Goal: Task Accomplishment & Management: Manage account settings

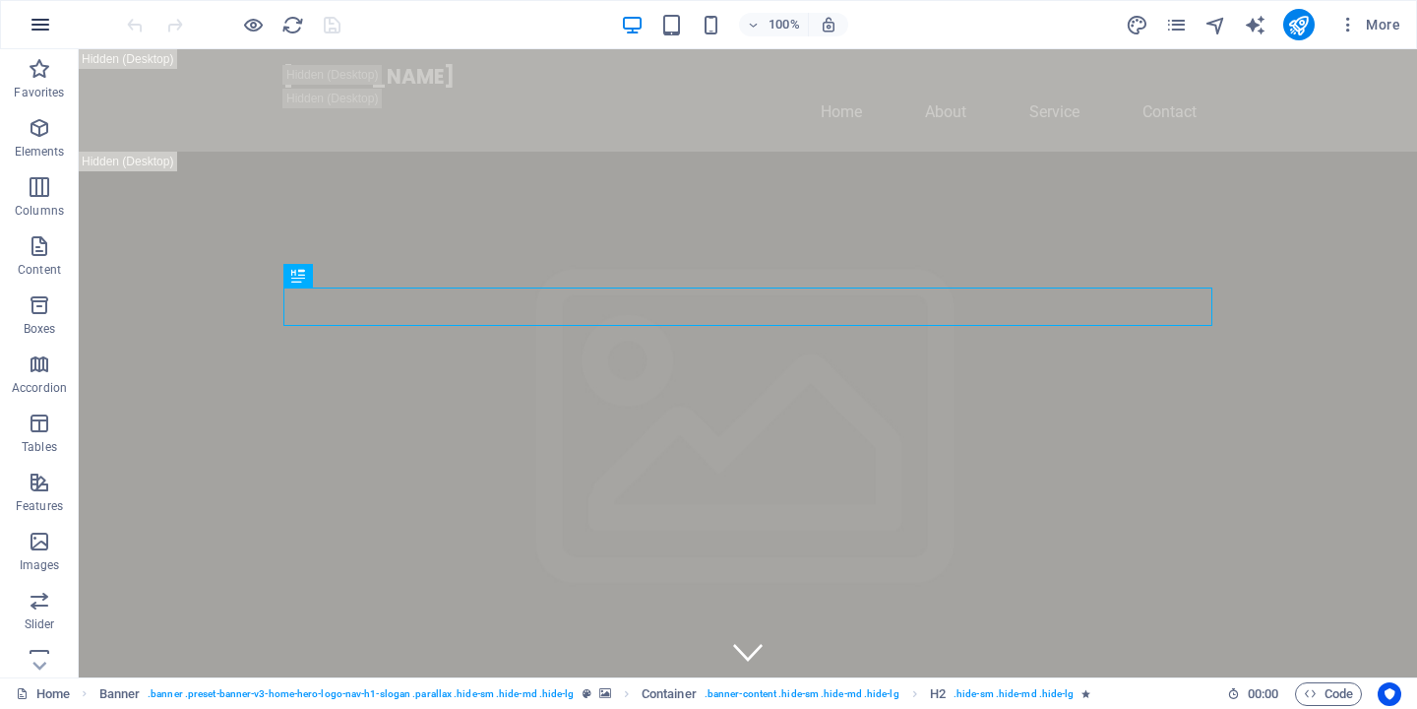
click at [41, 26] on icon "button" at bounding box center [41, 25] width 24 height 24
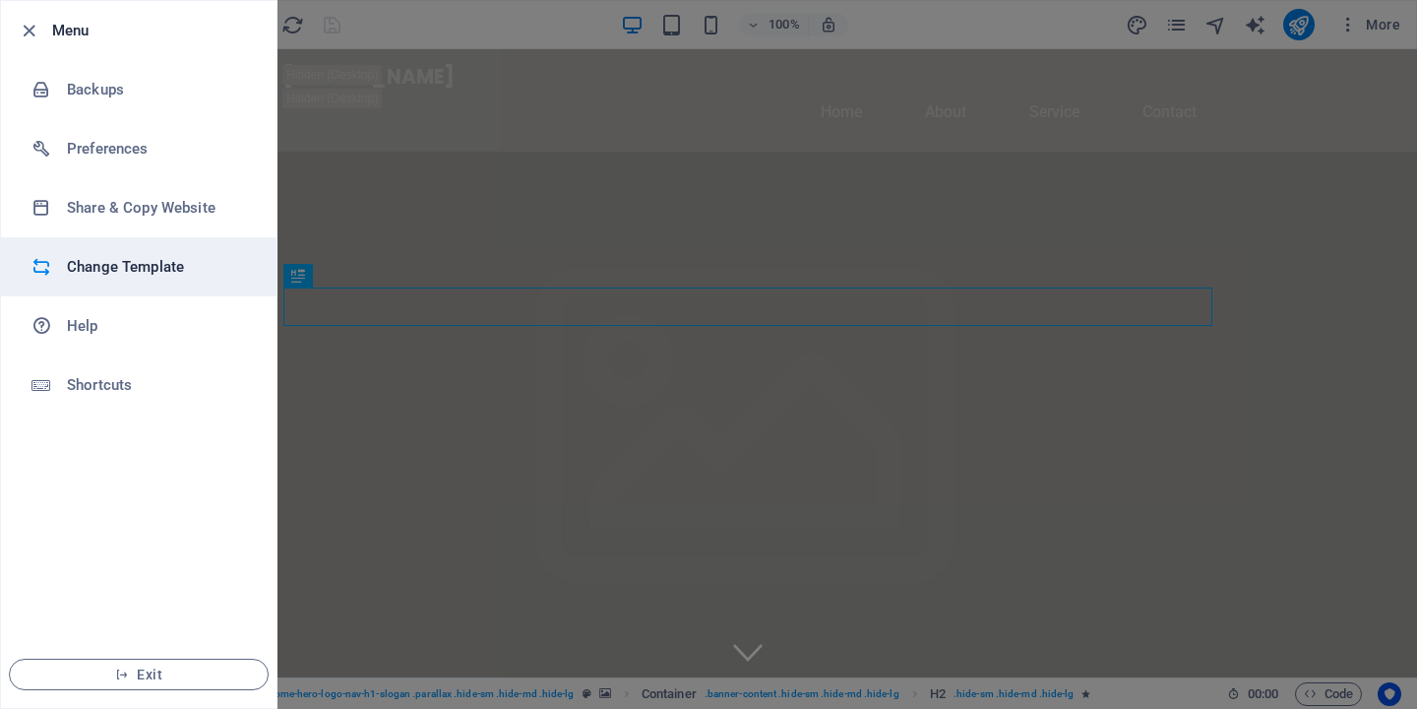
click at [169, 267] on h6 "Change Template" at bounding box center [158, 267] width 182 height 24
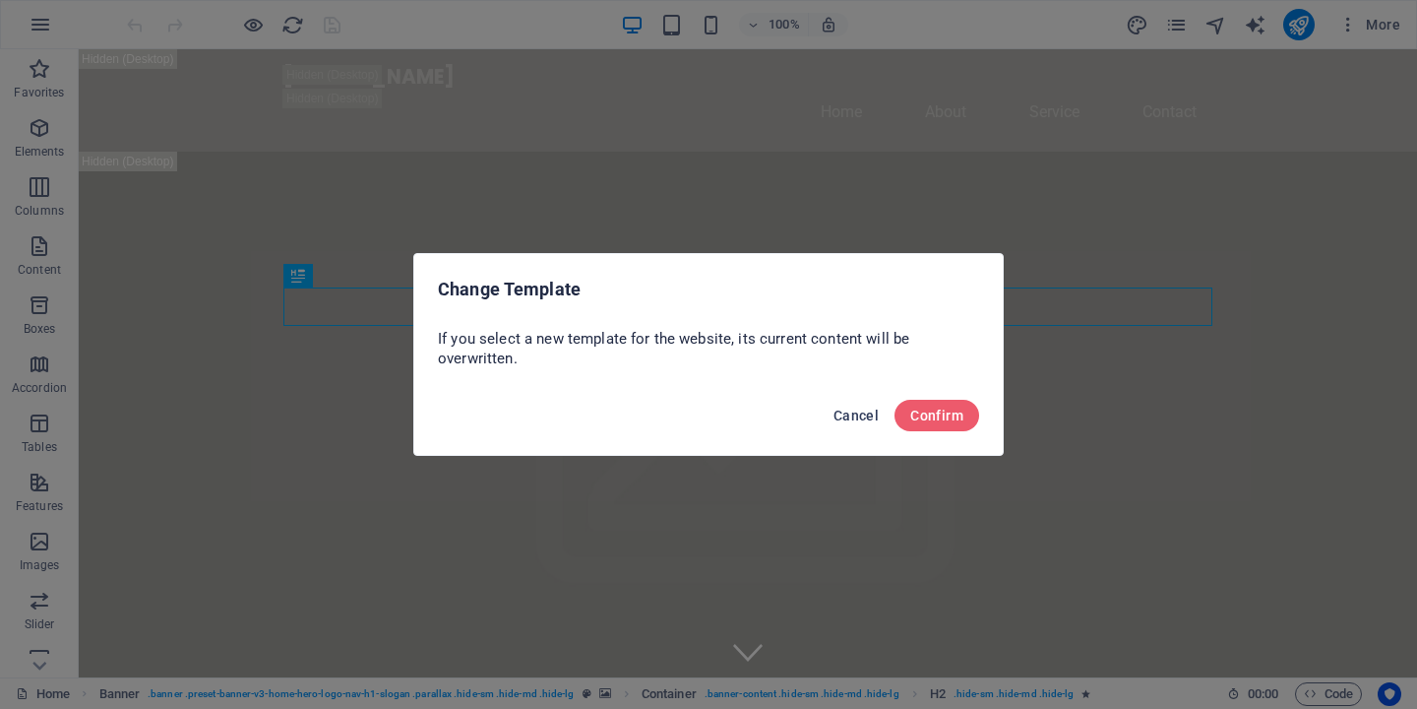
click at [848, 415] on span "Cancel" at bounding box center [856, 415] width 45 height 16
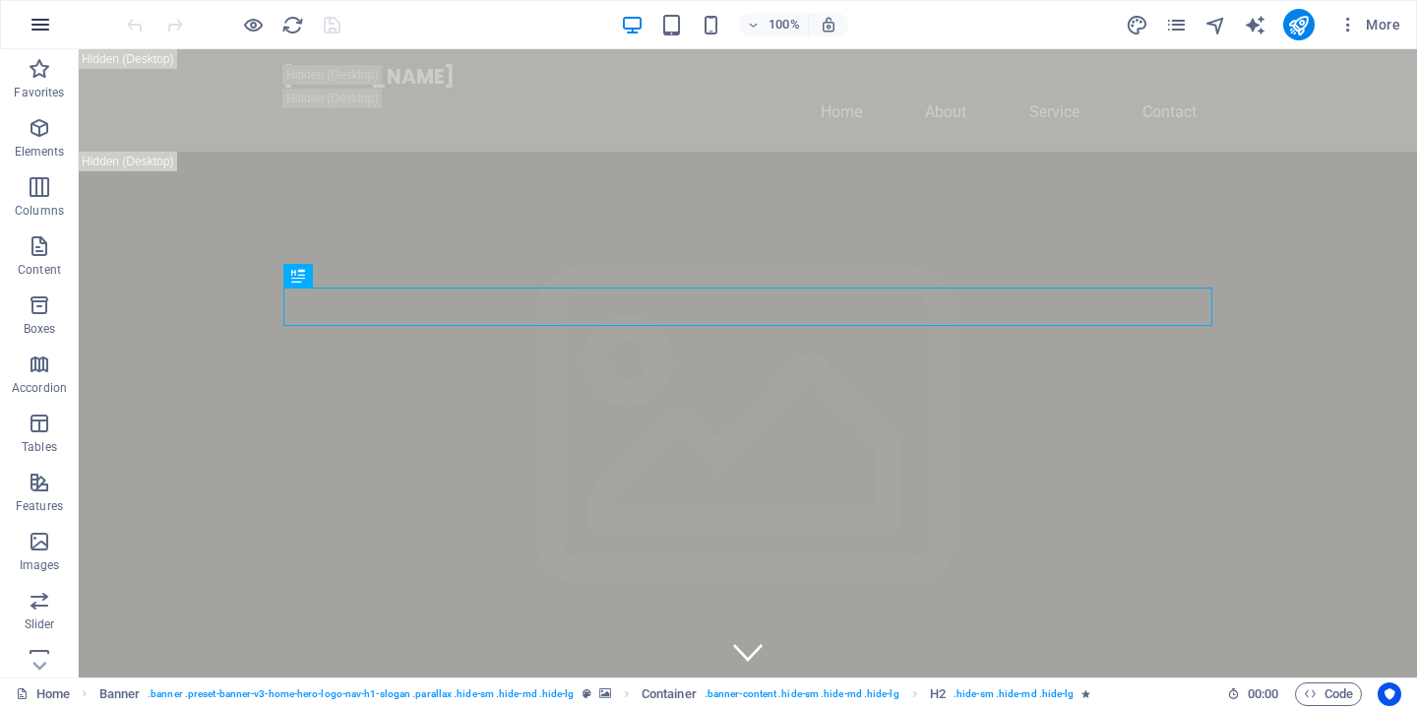
click at [53, 19] on button "button" at bounding box center [40, 24] width 47 height 47
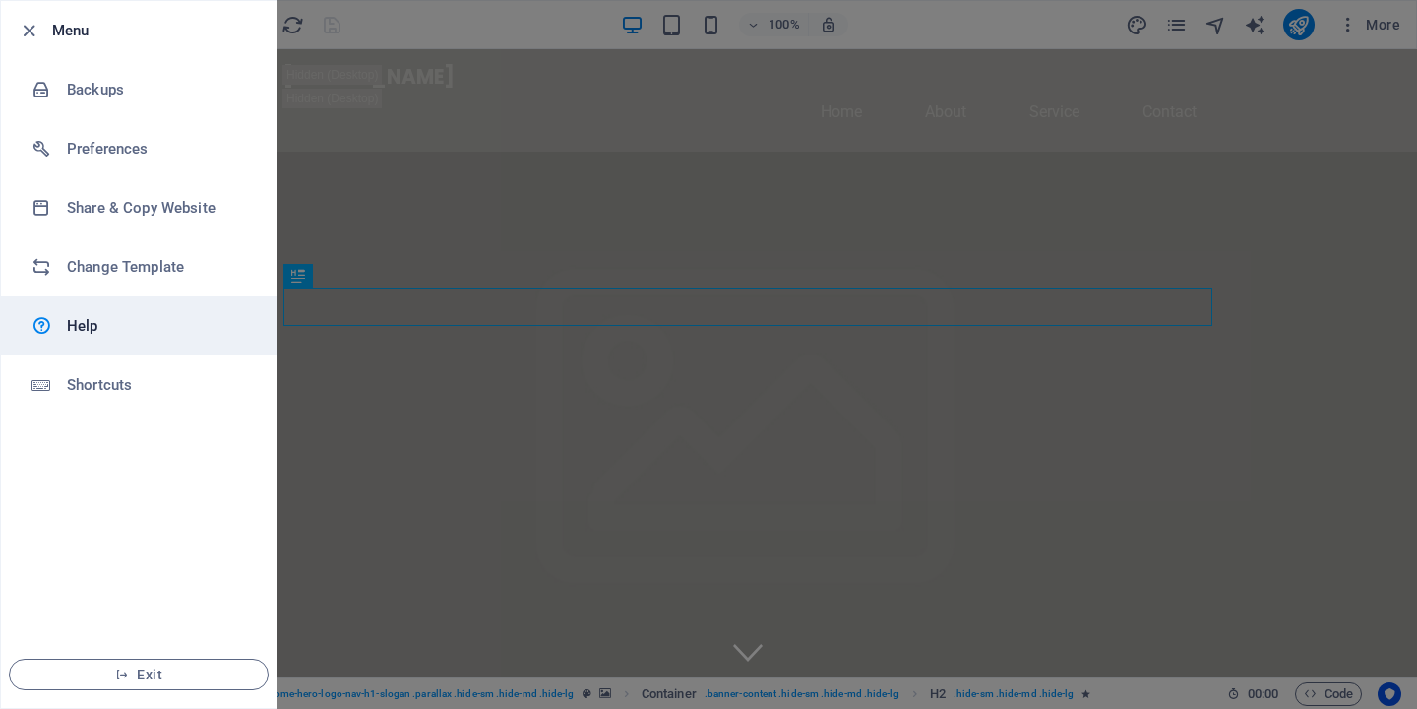
click at [96, 340] on link "Help" at bounding box center [139, 325] width 276 height 59
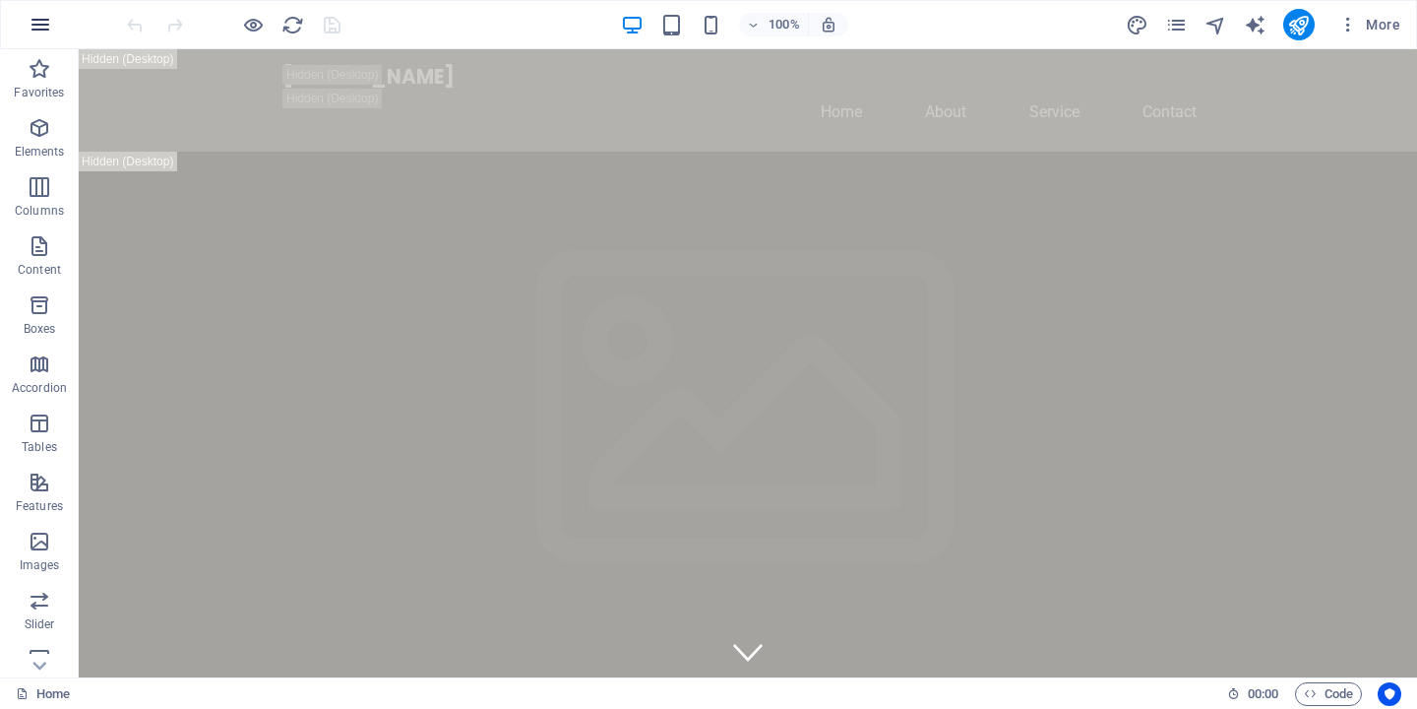
click at [41, 20] on icon "button" at bounding box center [41, 25] width 24 height 24
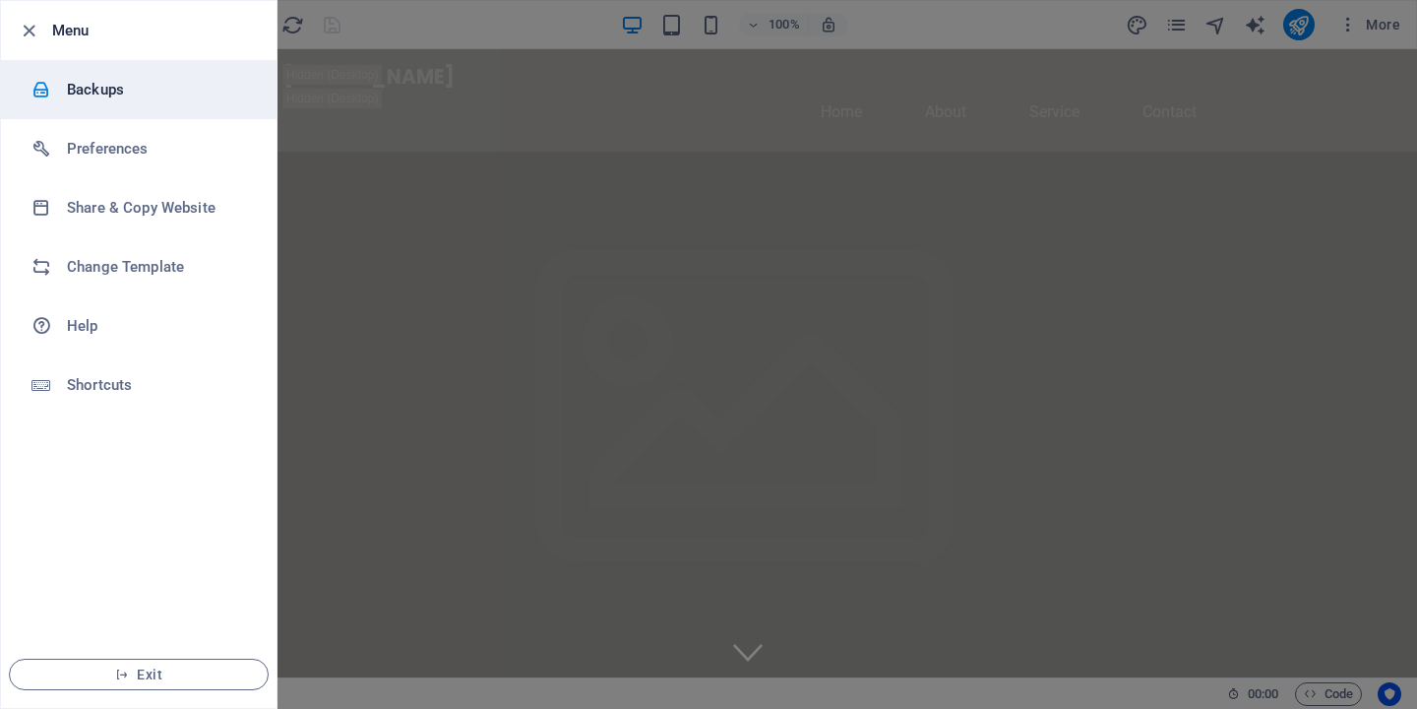
click at [78, 89] on h6 "Backups" at bounding box center [158, 90] width 182 height 24
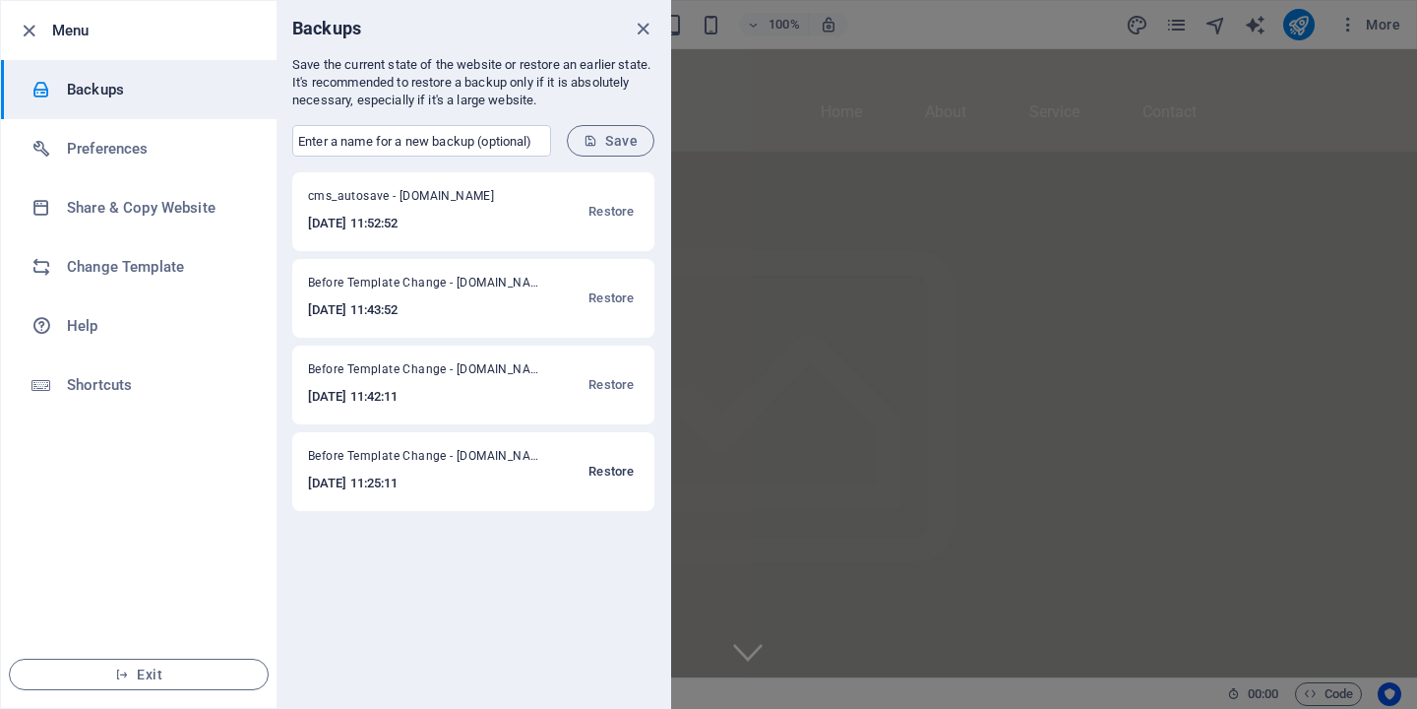
click at [614, 471] on span "Restore" at bounding box center [611, 472] width 45 height 24
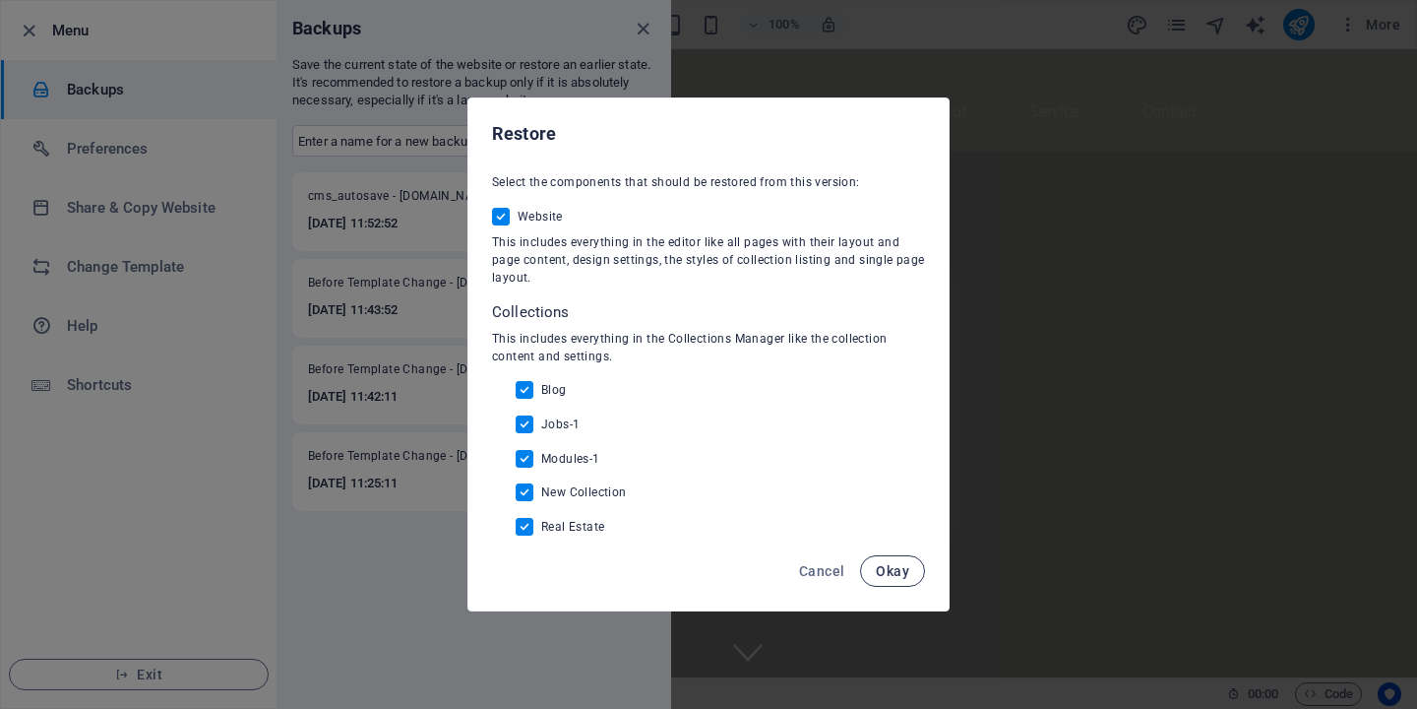
click at [891, 563] on span "Okay" at bounding box center [892, 571] width 33 height 16
checkbox input "false"
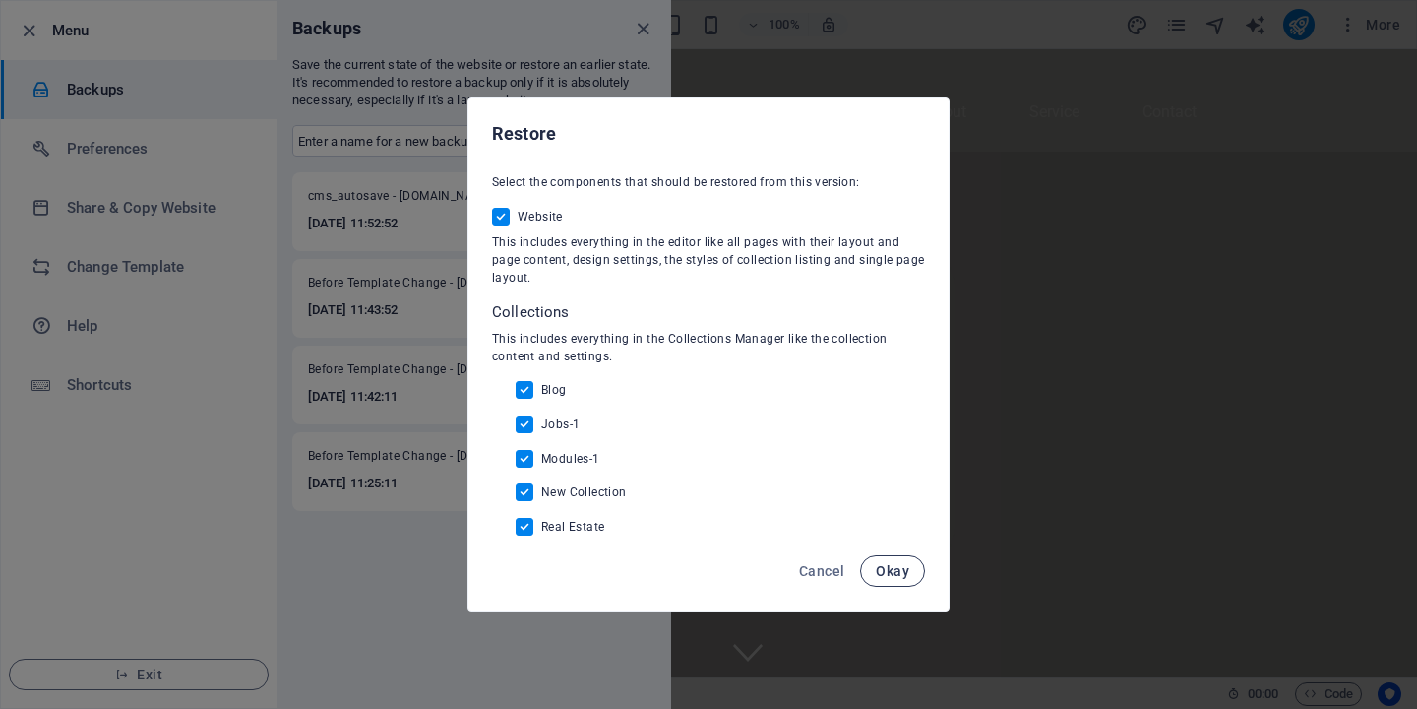
checkbox input "false"
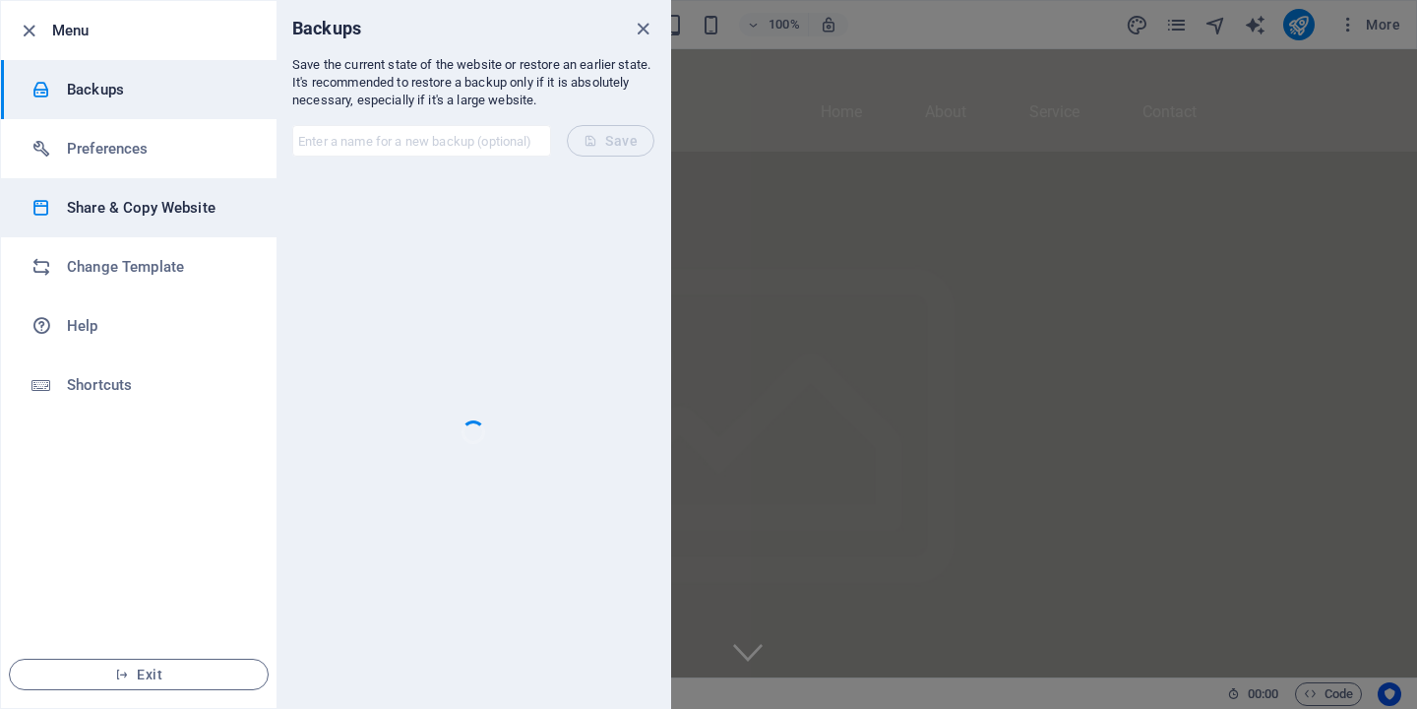
click at [164, 219] on li "Share & Copy Website" at bounding box center [139, 207] width 276 height 59
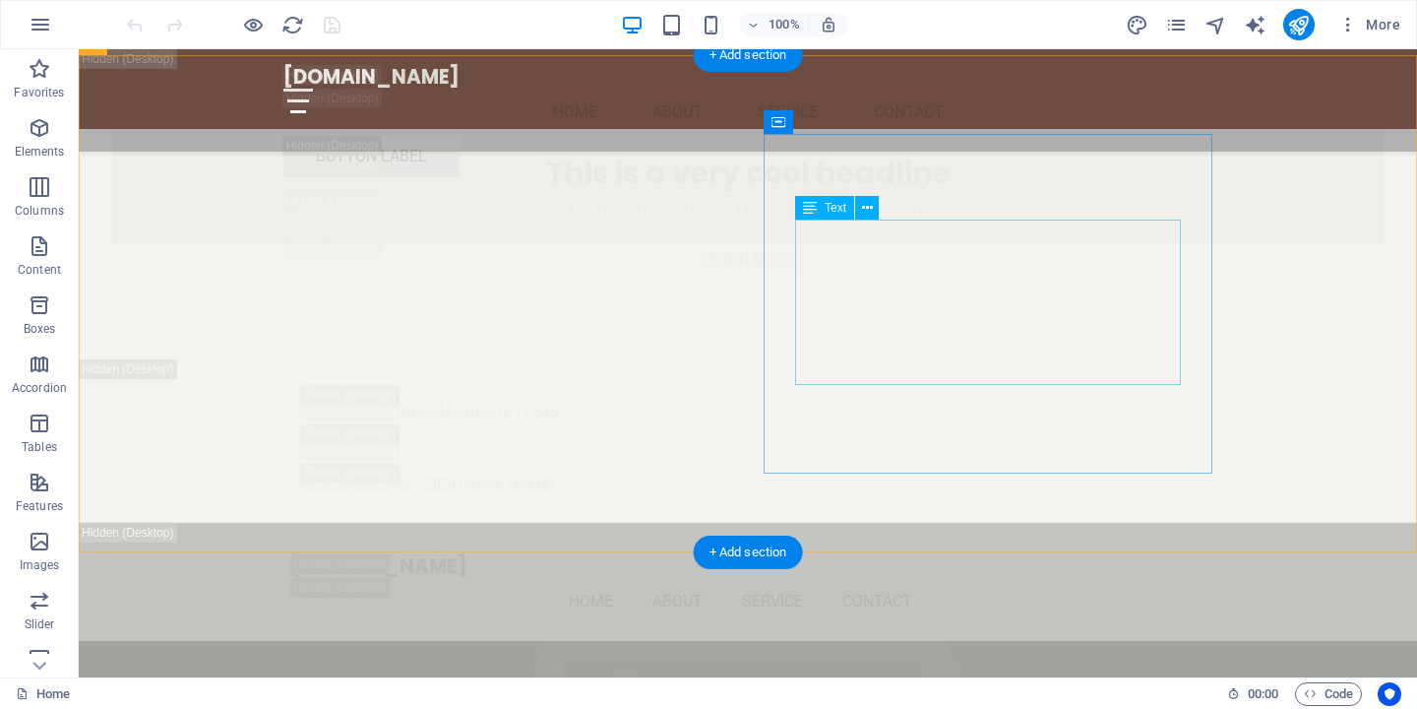
scroll to position [3750, 0]
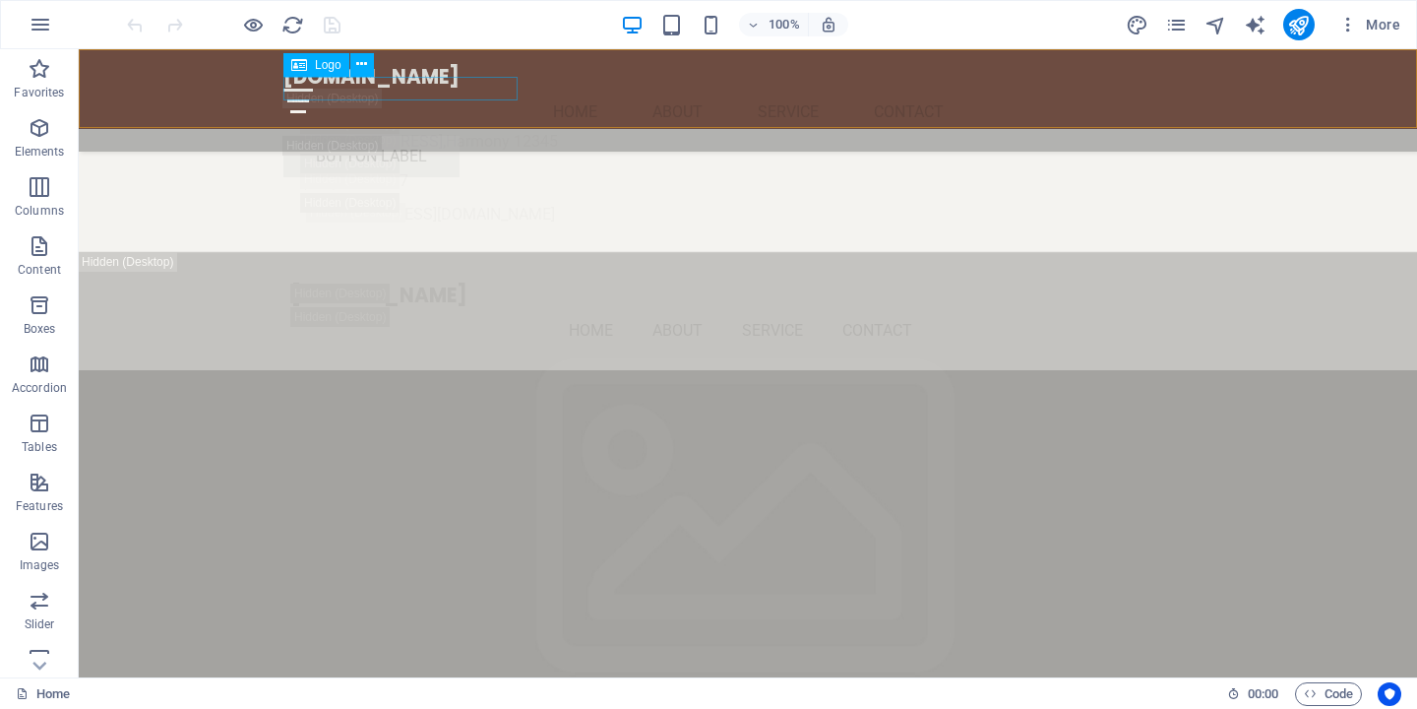
click at [465, 79] on div "[DOMAIN_NAME]" at bounding box center [747, 77] width 929 height 24
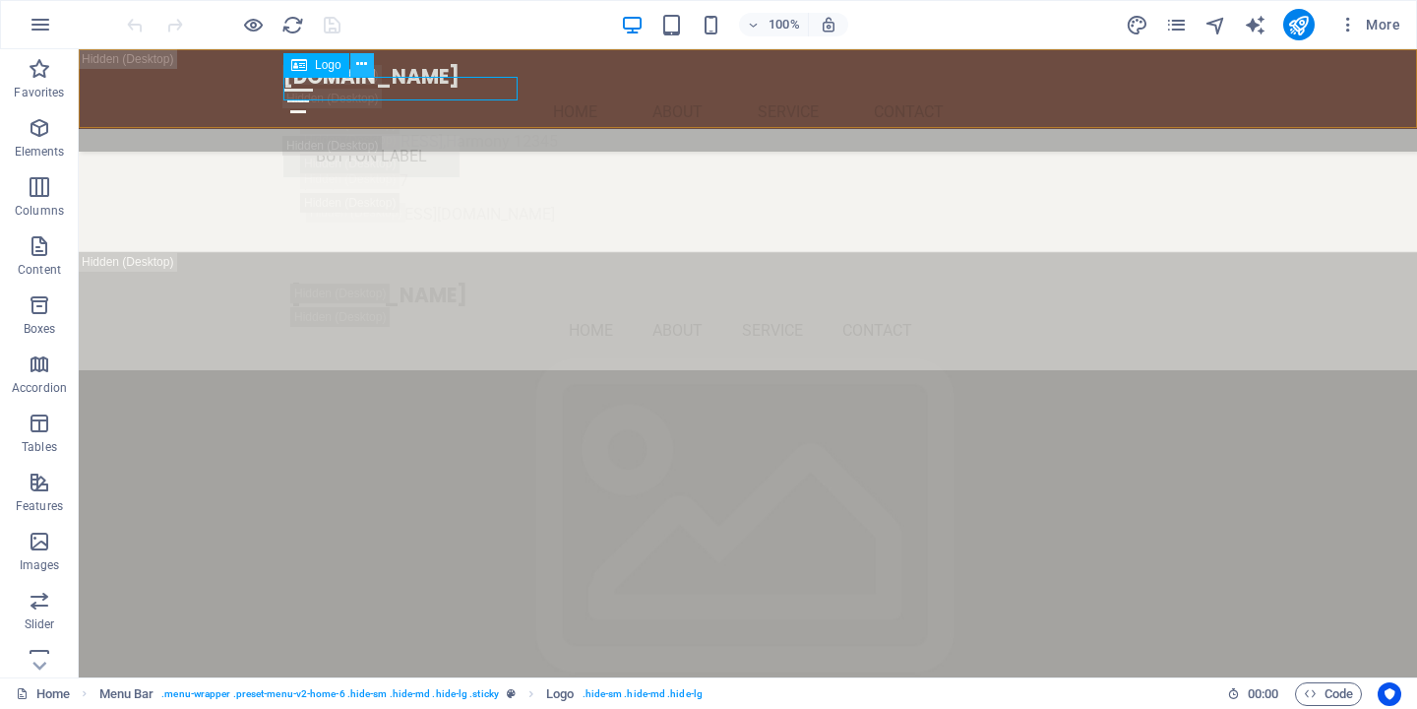
click at [365, 65] on icon at bounding box center [361, 64] width 11 height 21
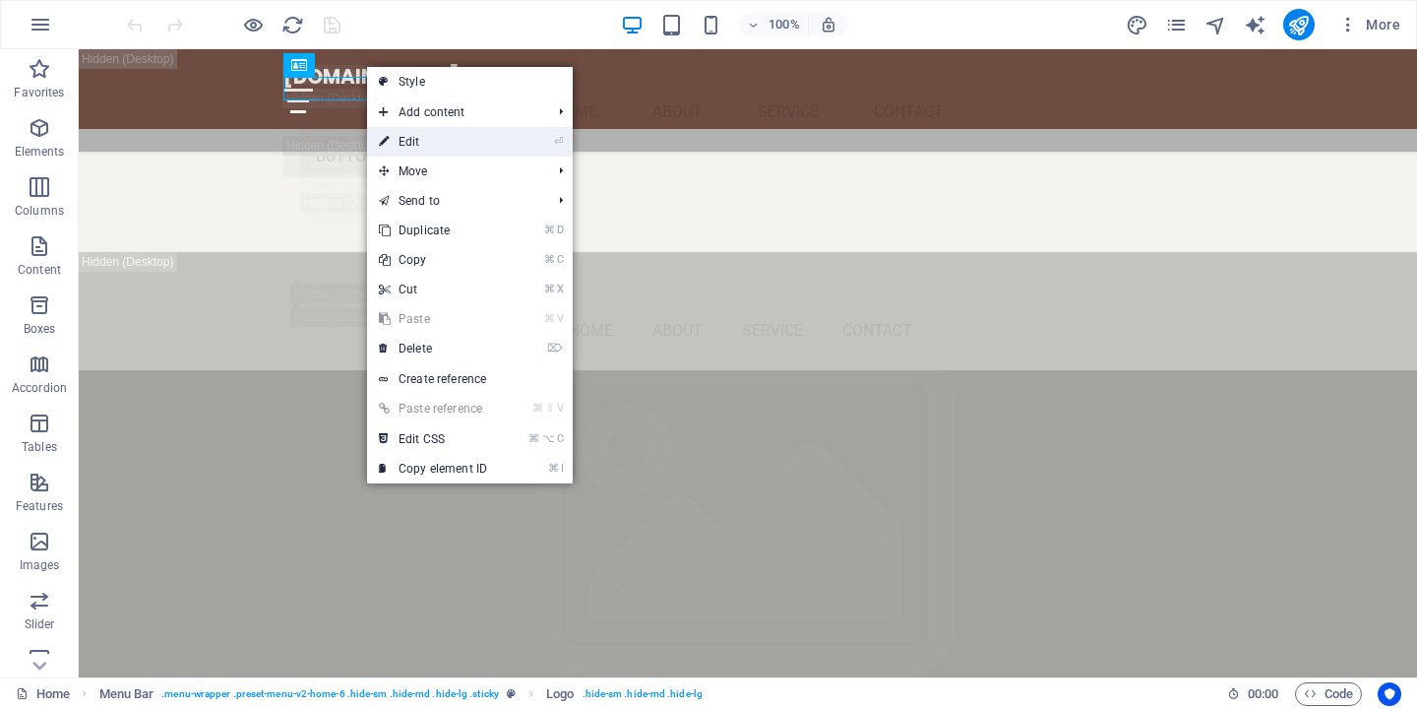
click at [420, 137] on link "⏎ Edit" at bounding box center [433, 142] width 132 height 30
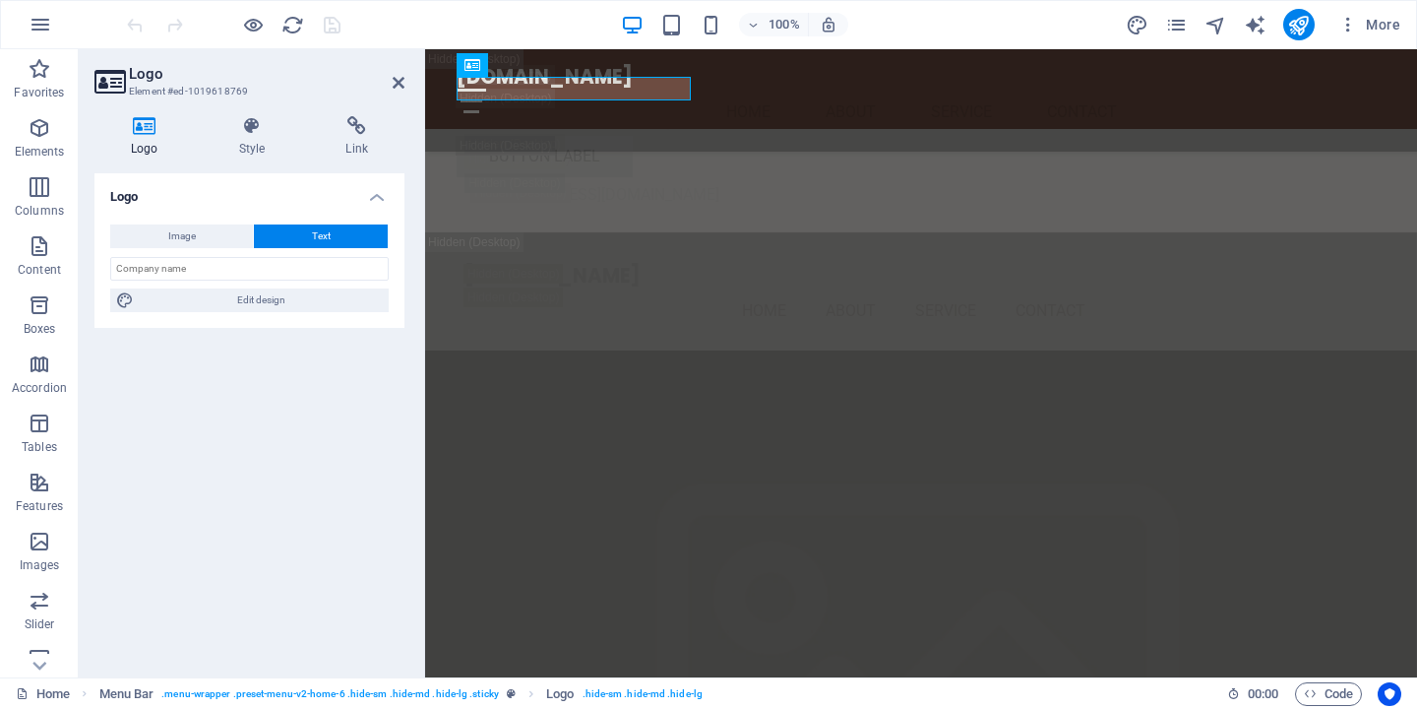
click at [329, 232] on span "Text" at bounding box center [321, 236] width 19 height 24
click at [273, 271] on input "text" at bounding box center [249, 269] width 279 height 24
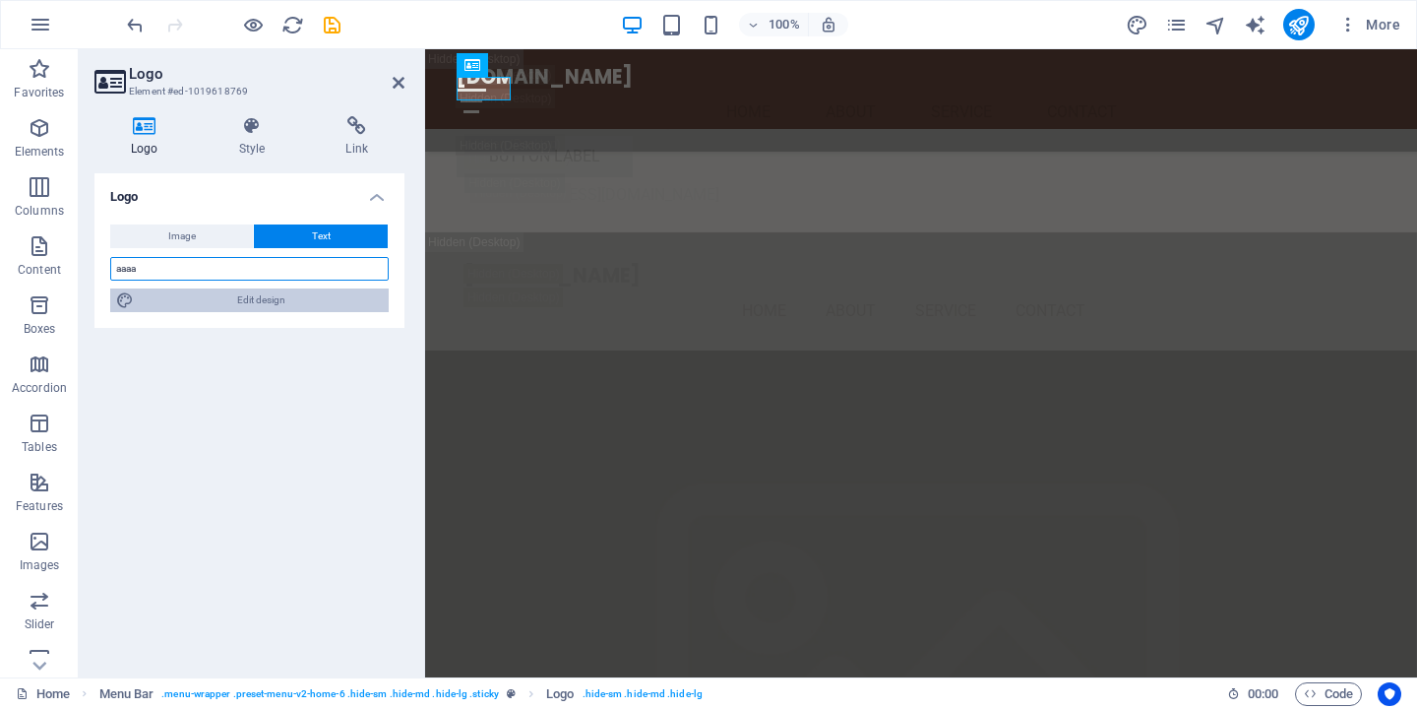
type input "aaaa"
click at [299, 297] on span "Edit design" at bounding box center [261, 300] width 243 height 24
select select "rem"
select select "700"
select select "px"
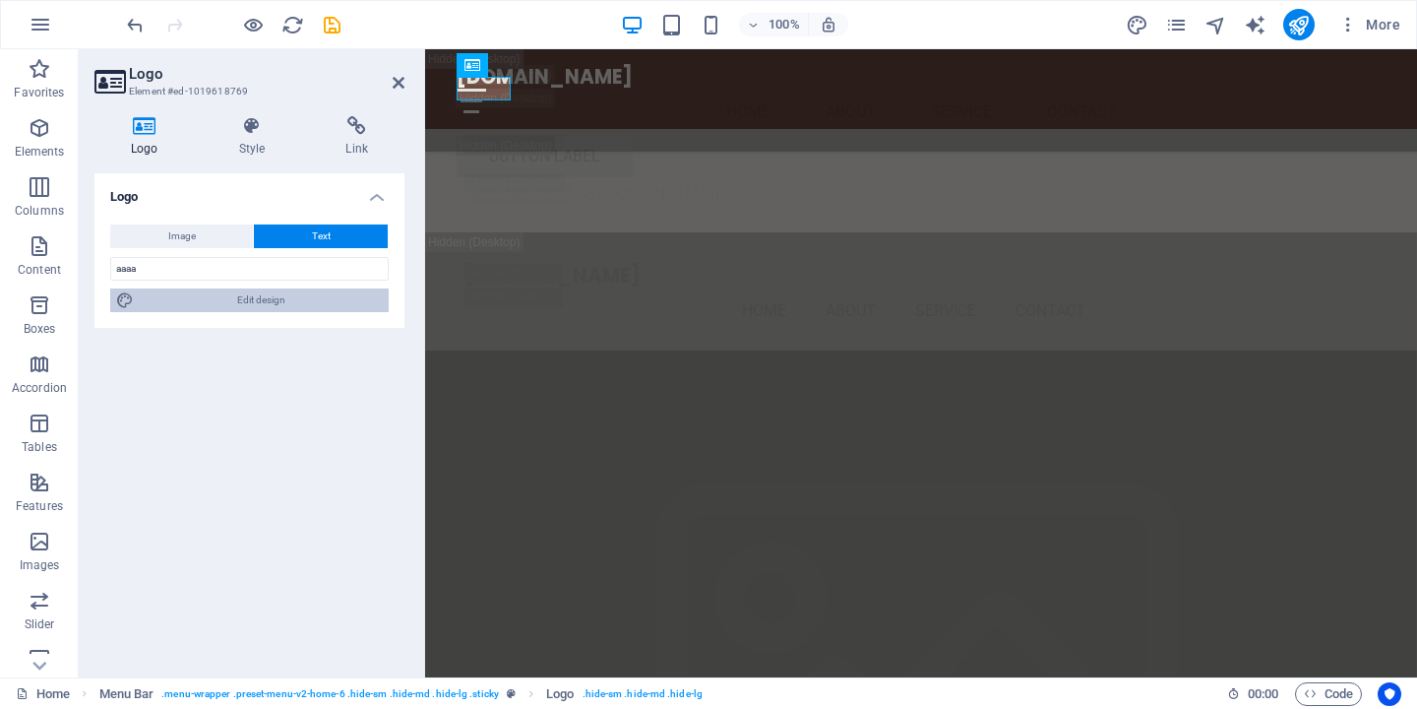
select select "rem"
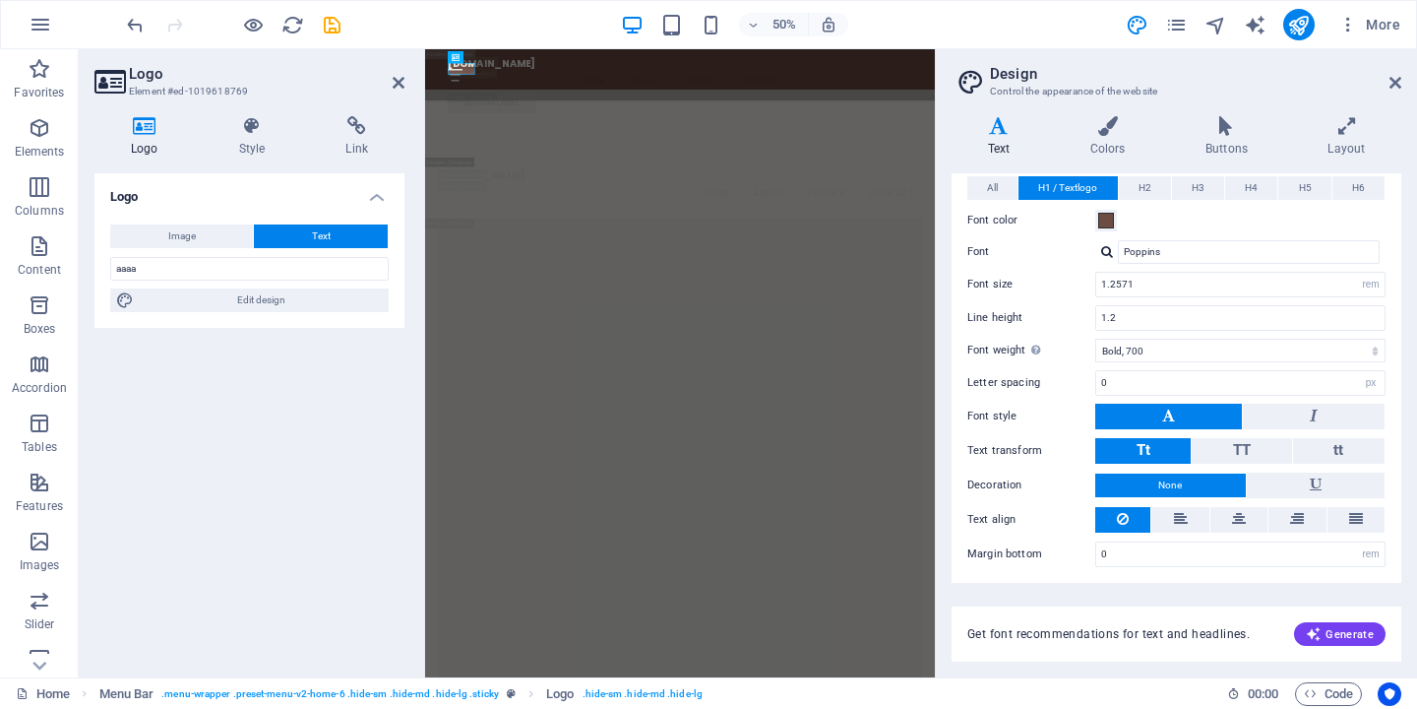
scroll to position [104, 0]
click at [1385, 82] on h2 "Design" at bounding box center [1195, 74] width 411 height 18
click at [1398, 82] on icon at bounding box center [1396, 83] width 12 height 16
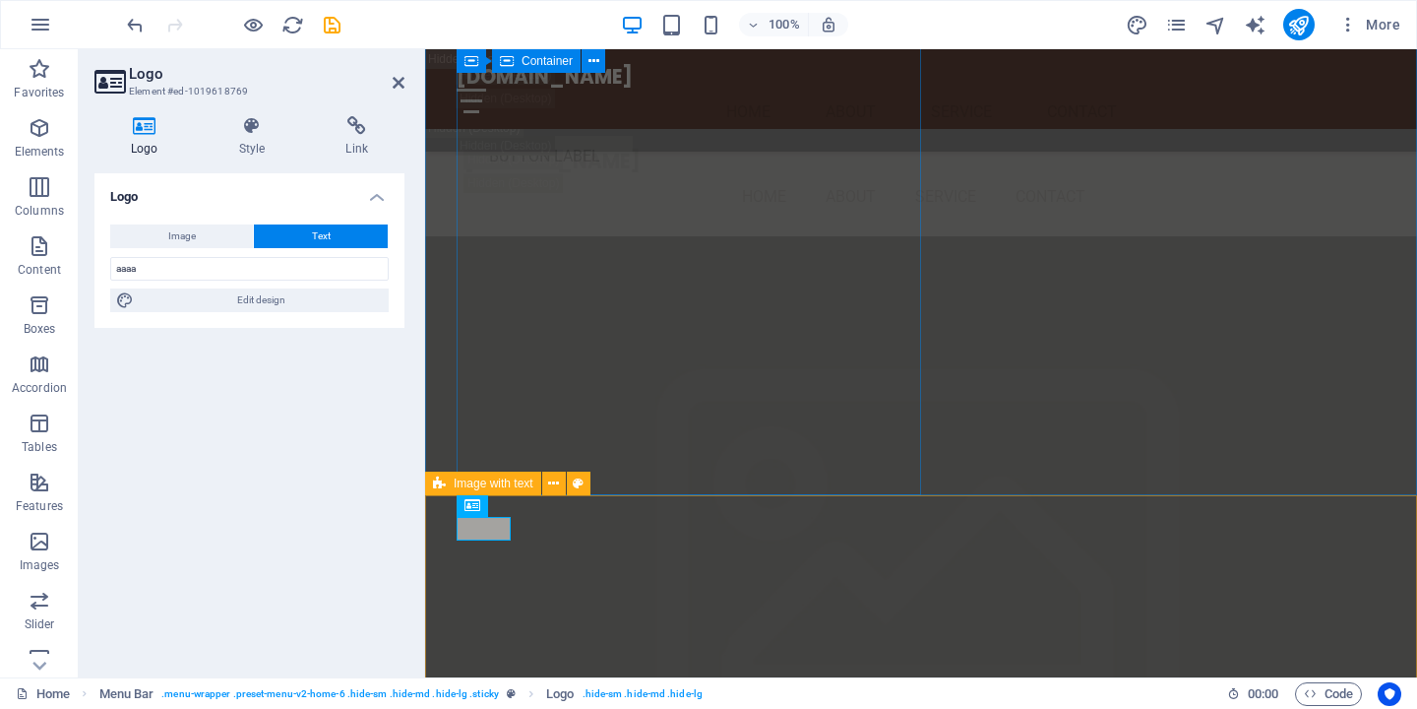
scroll to position [3216, 0]
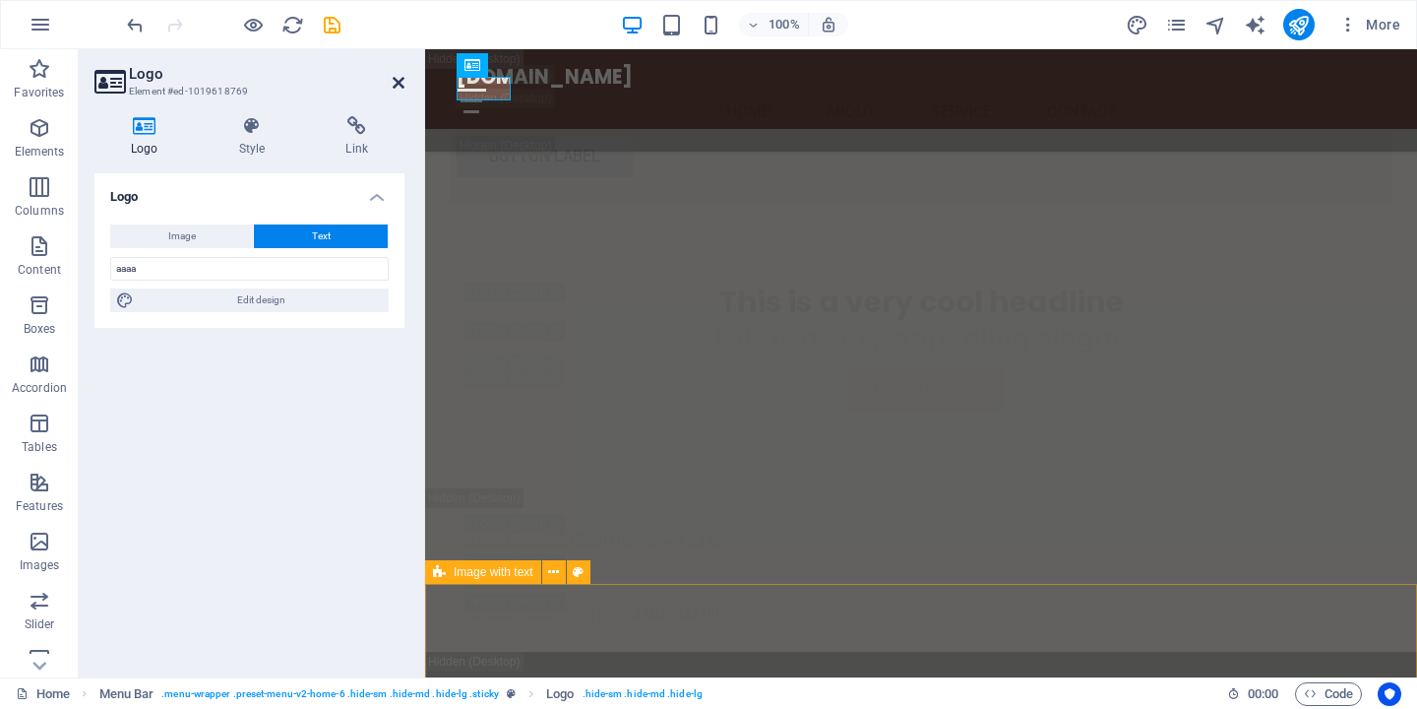
click at [397, 80] on icon at bounding box center [399, 83] width 12 height 16
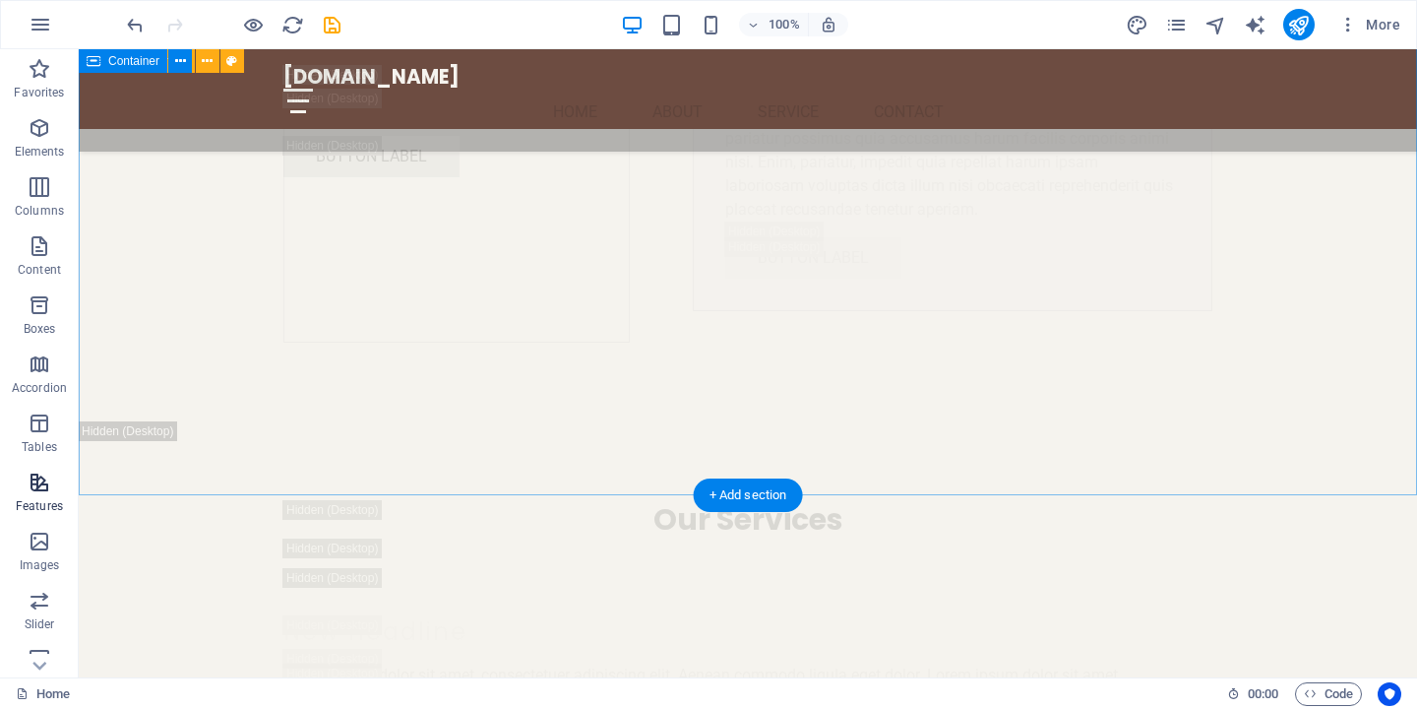
scroll to position [11940, 0]
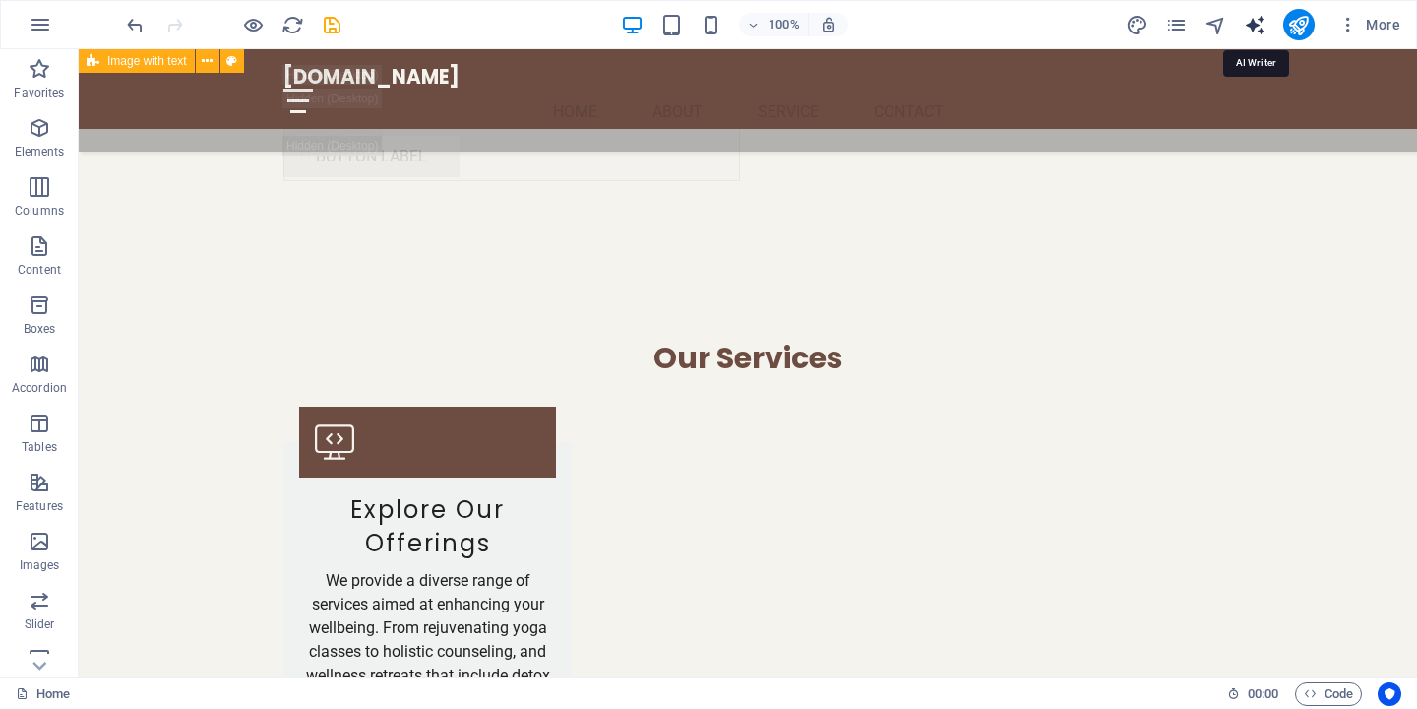
click at [1252, 20] on icon "text_generator" at bounding box center [1255, 25] width 23 height 23
select select "English"
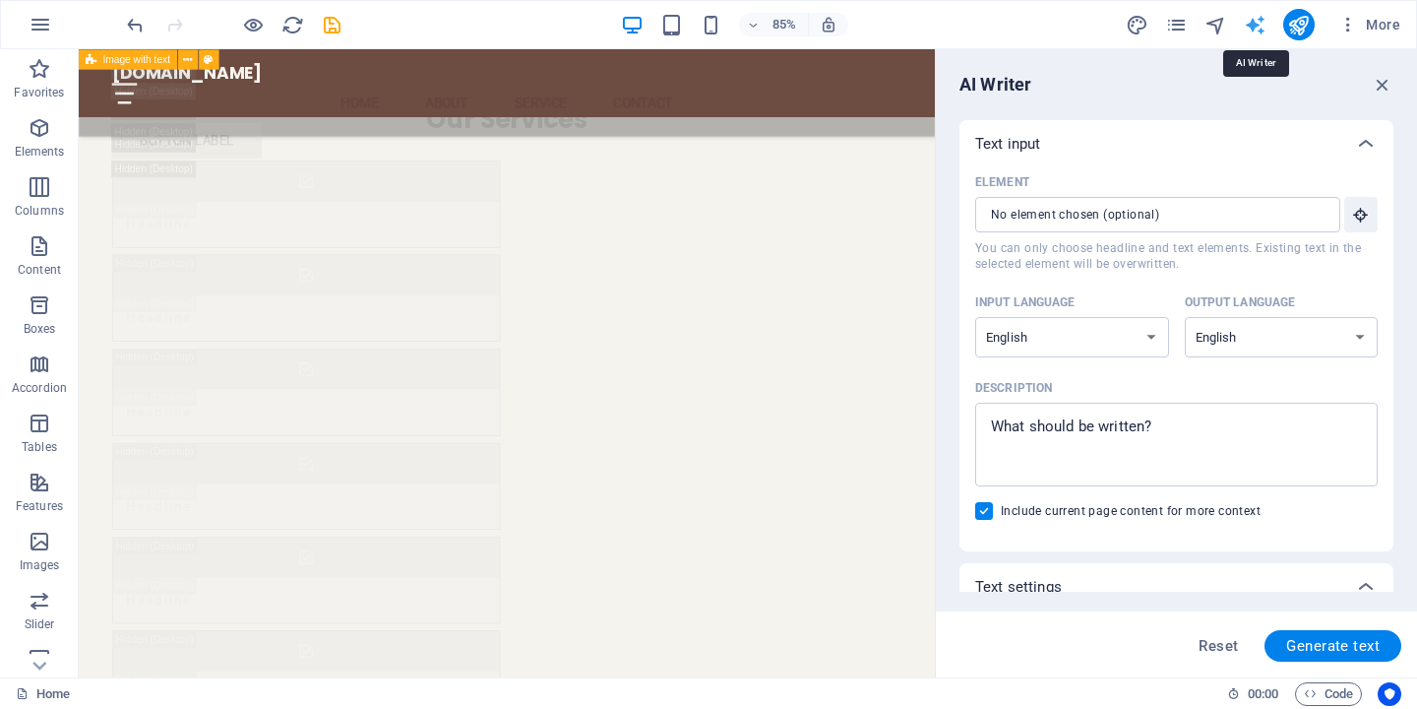
scroll to position [12485, 0]
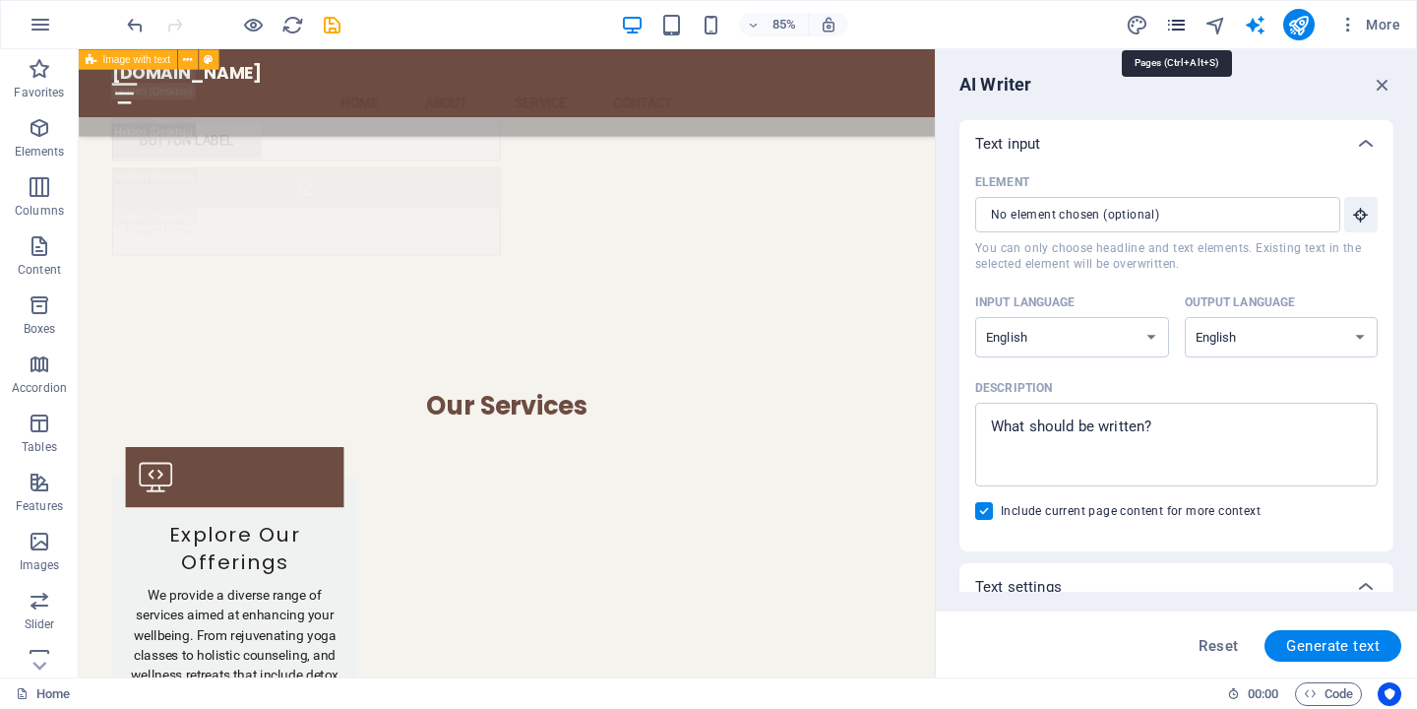
click at [1181, 29] on icon "pages" at bounding box center [1176, 25] width 23 height 23
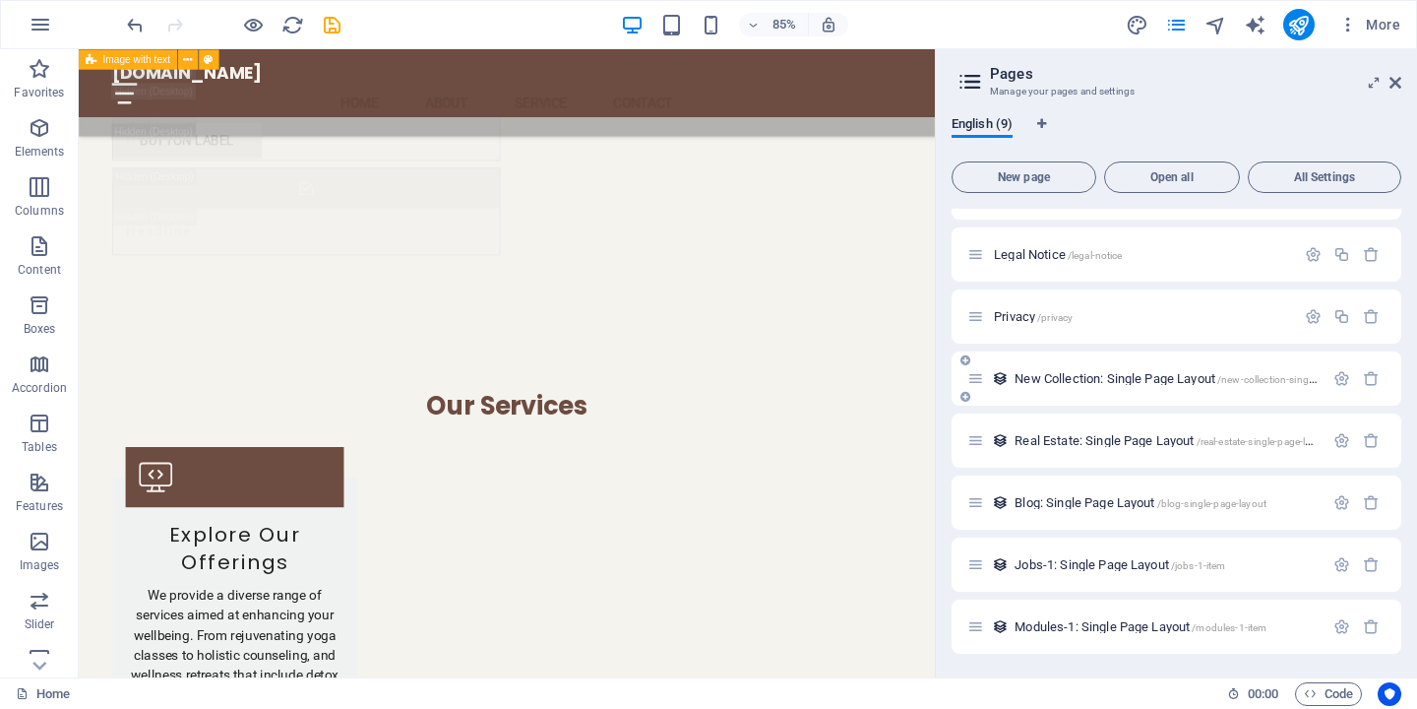
scroll to position [0, 0]
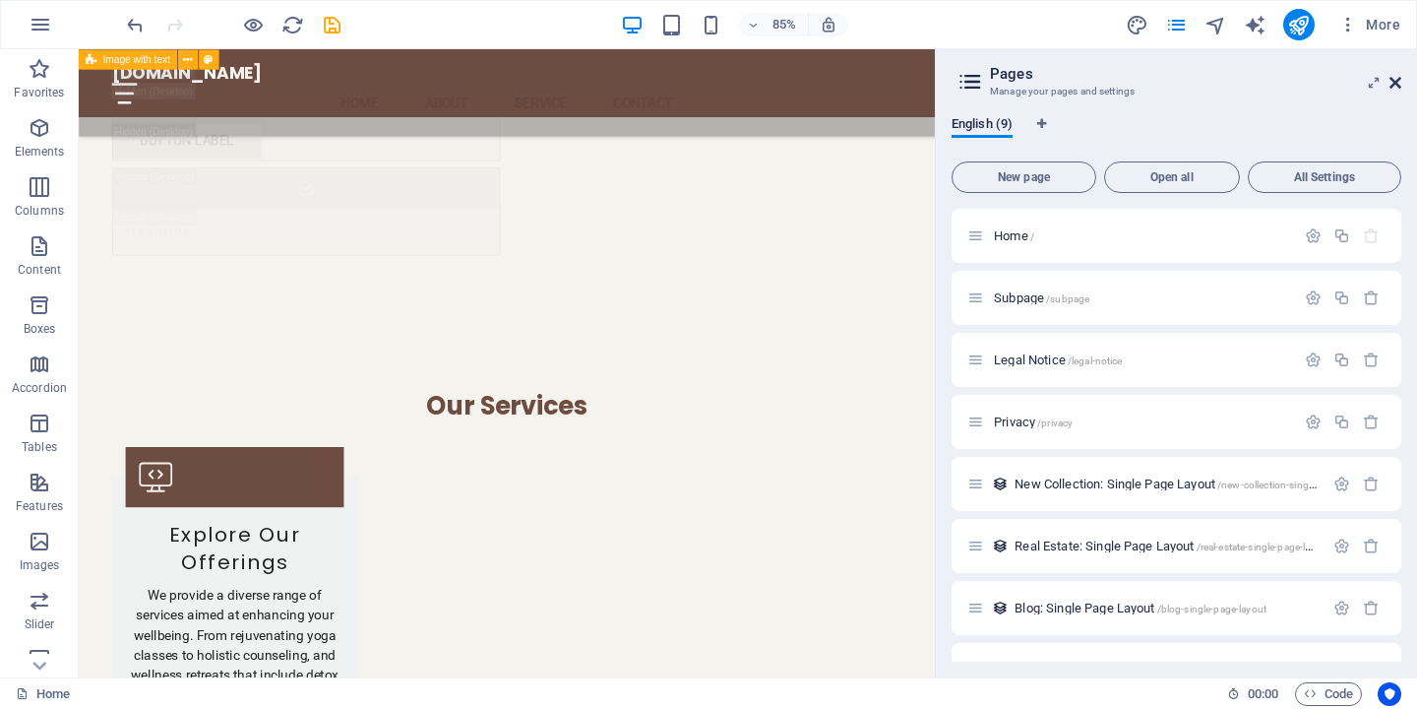
click at [1394, 87] on icon at bounding box center [1396, 83] width 12 height 16
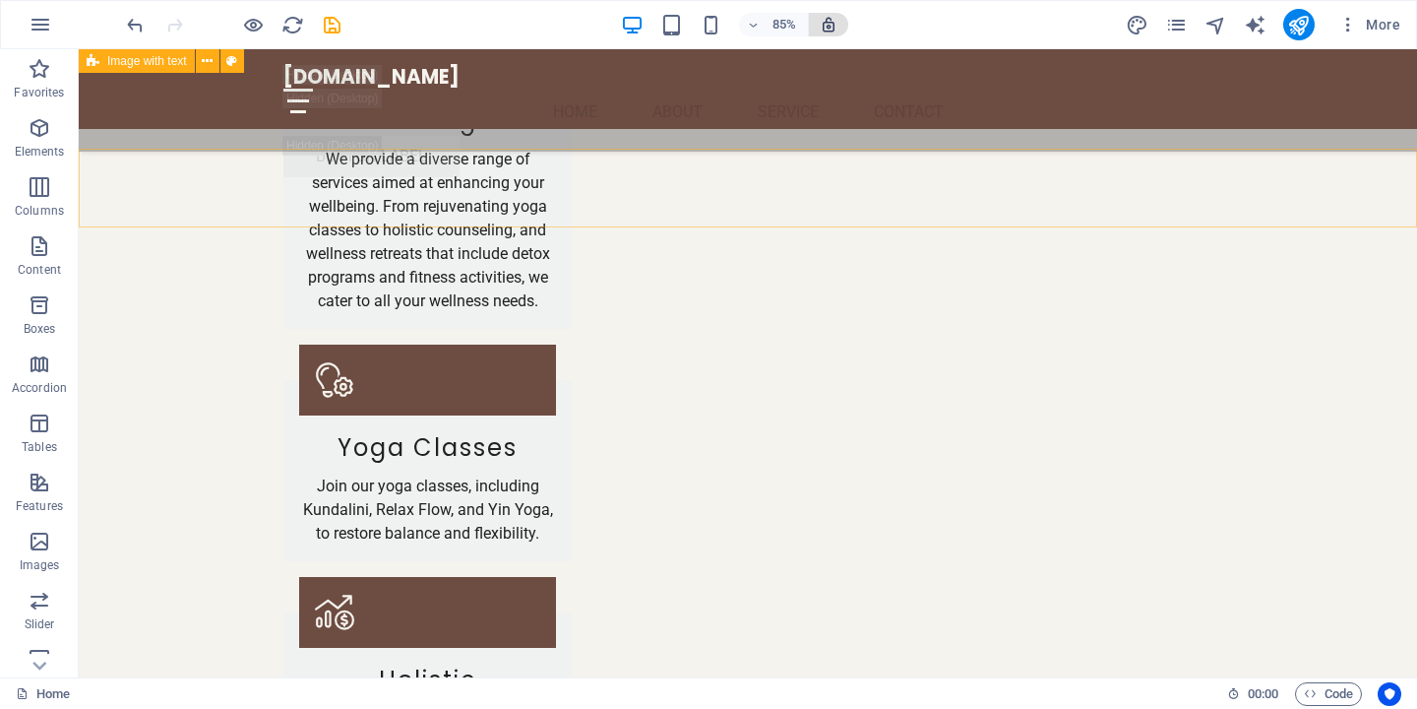
scroll to position [12040, 0]
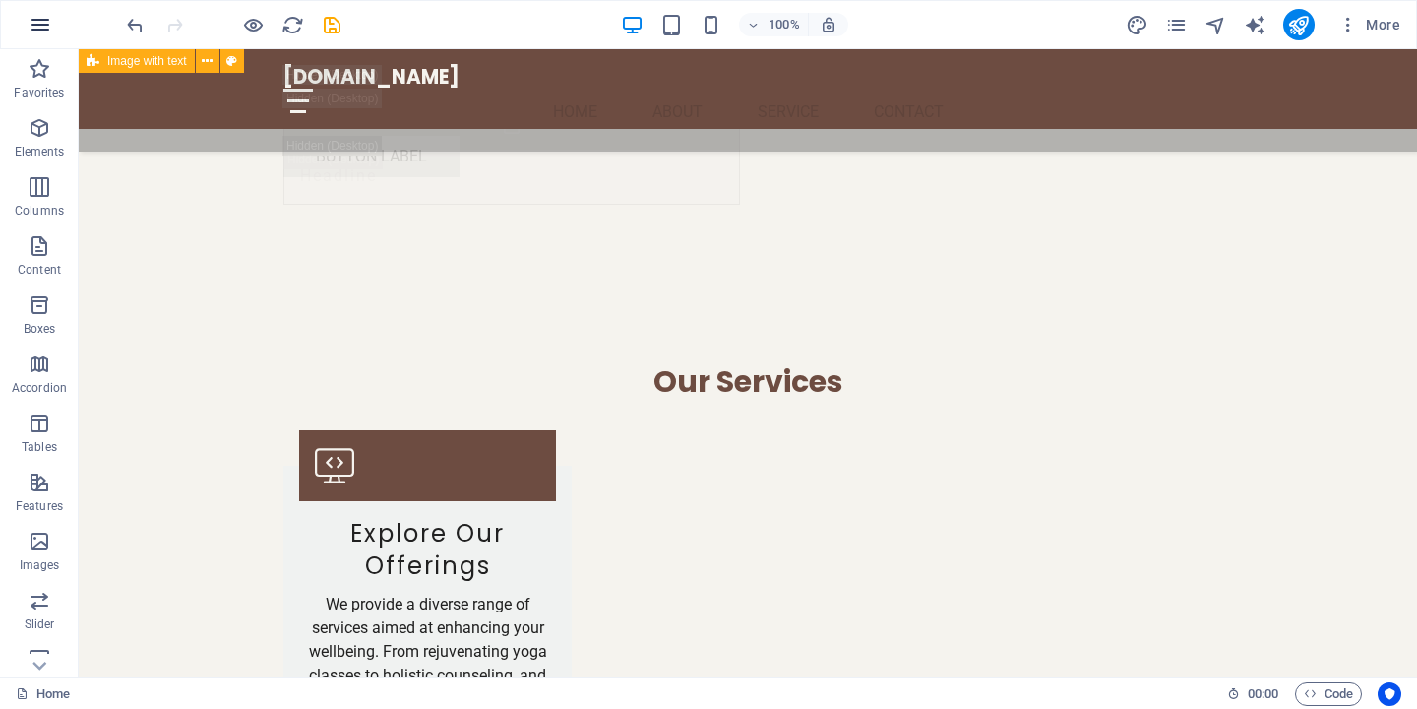
click at [36, 27] on icon "button" at bounding box center [41, 25] width 24 height 24
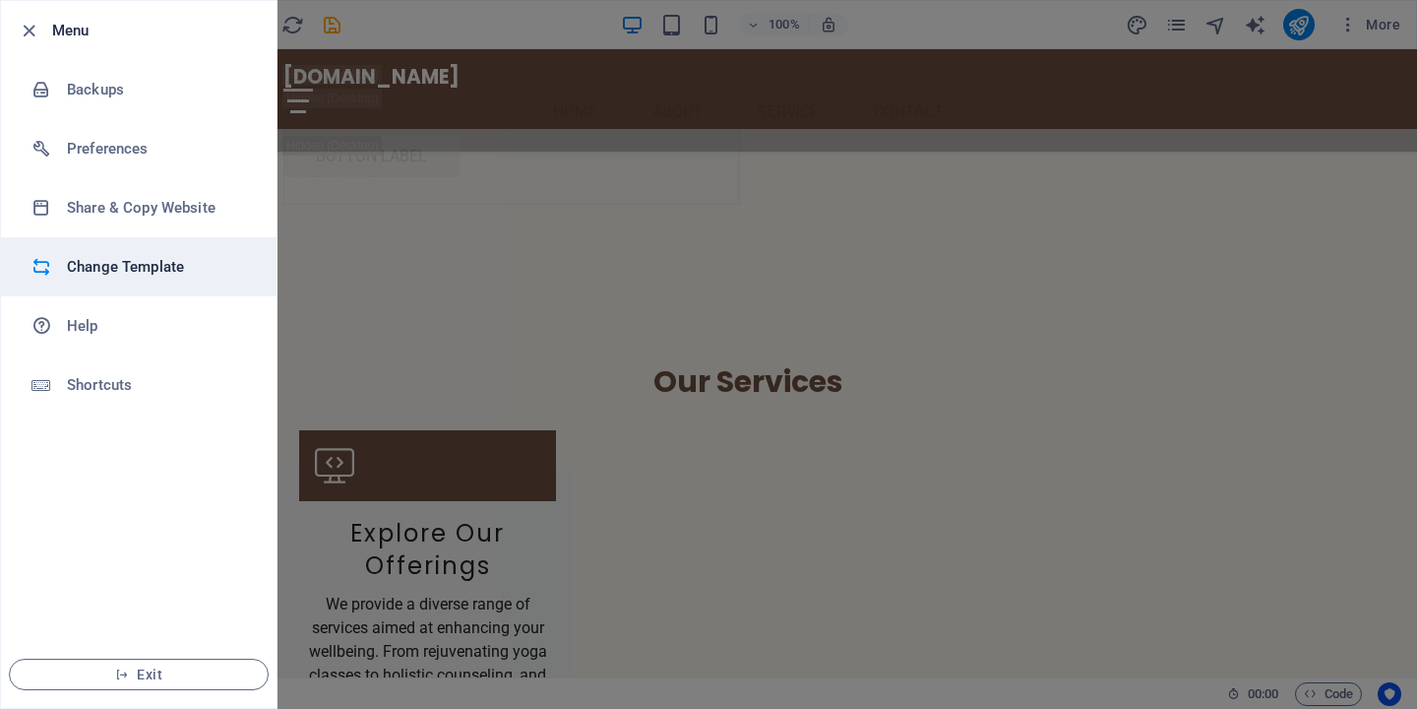
click at [132, 274] on h6 "Change Template" at bounding box center [158, 267] width 182 height 24
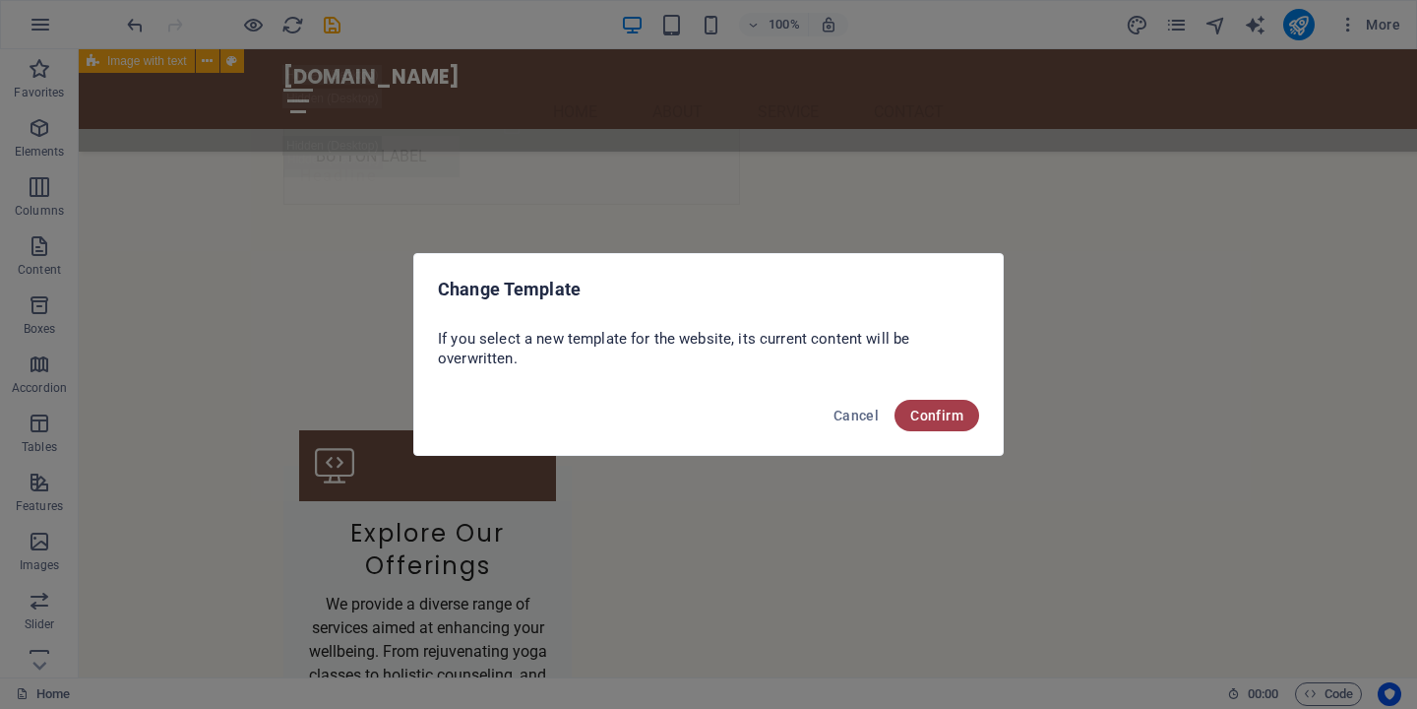
click at [934, 405] on button "Confirm" at bounding box center [937, 415] width 85 height 31
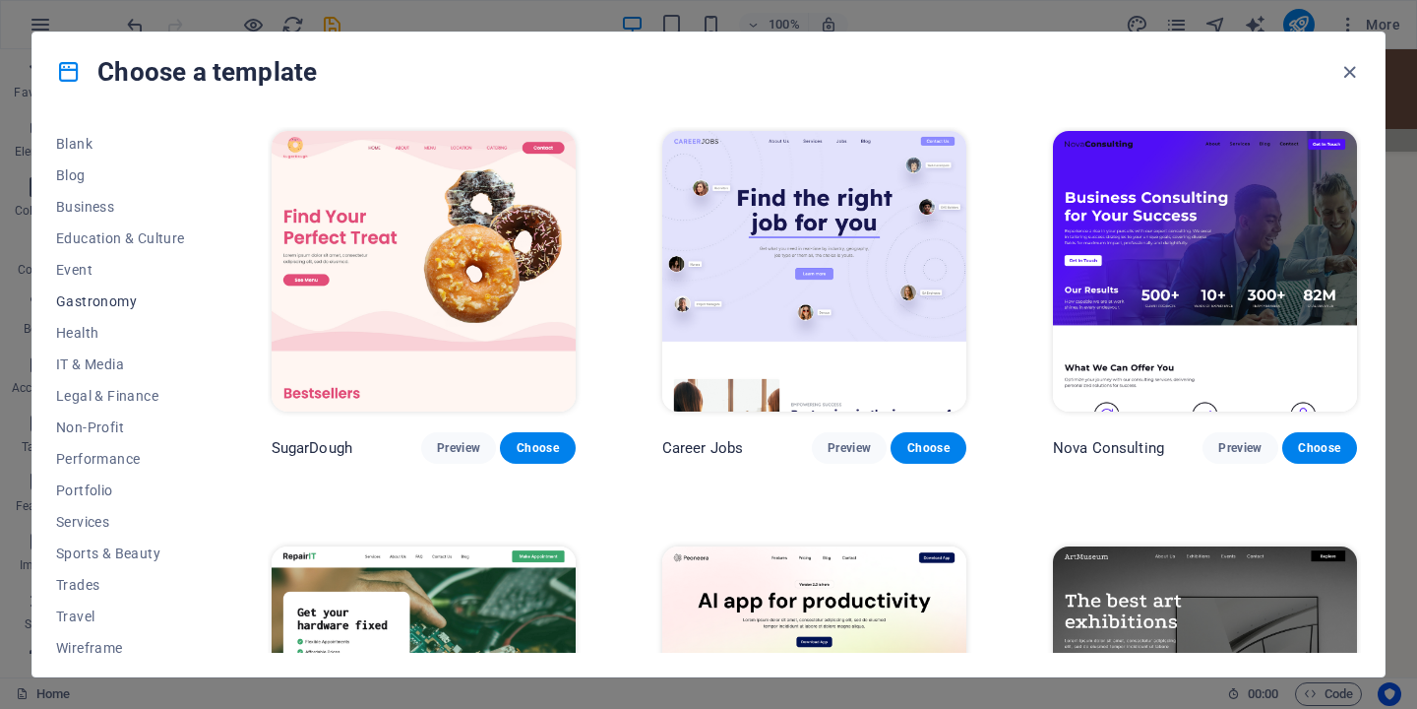
scroll to position [262, 0]
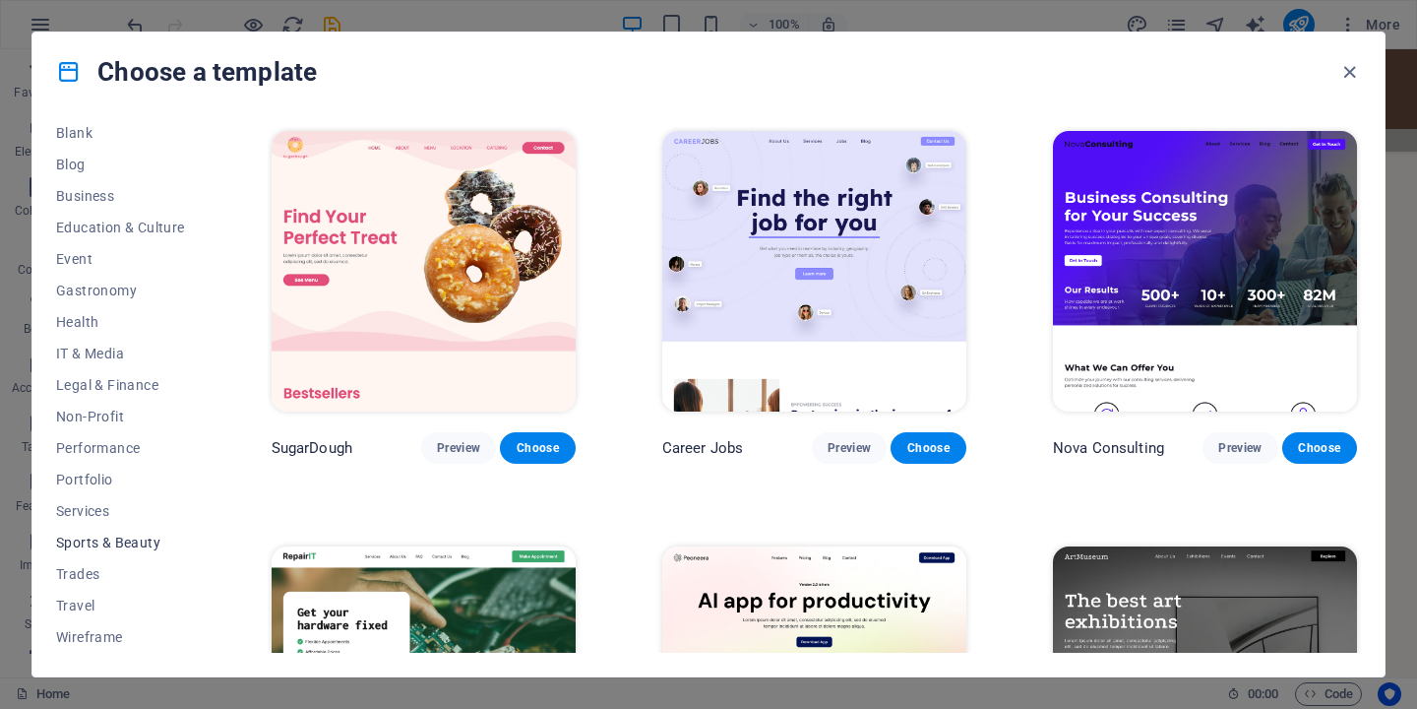
click at [108, 541] on span "Sports & Beauty" at bounding box center [120, 542] width 129 height 16
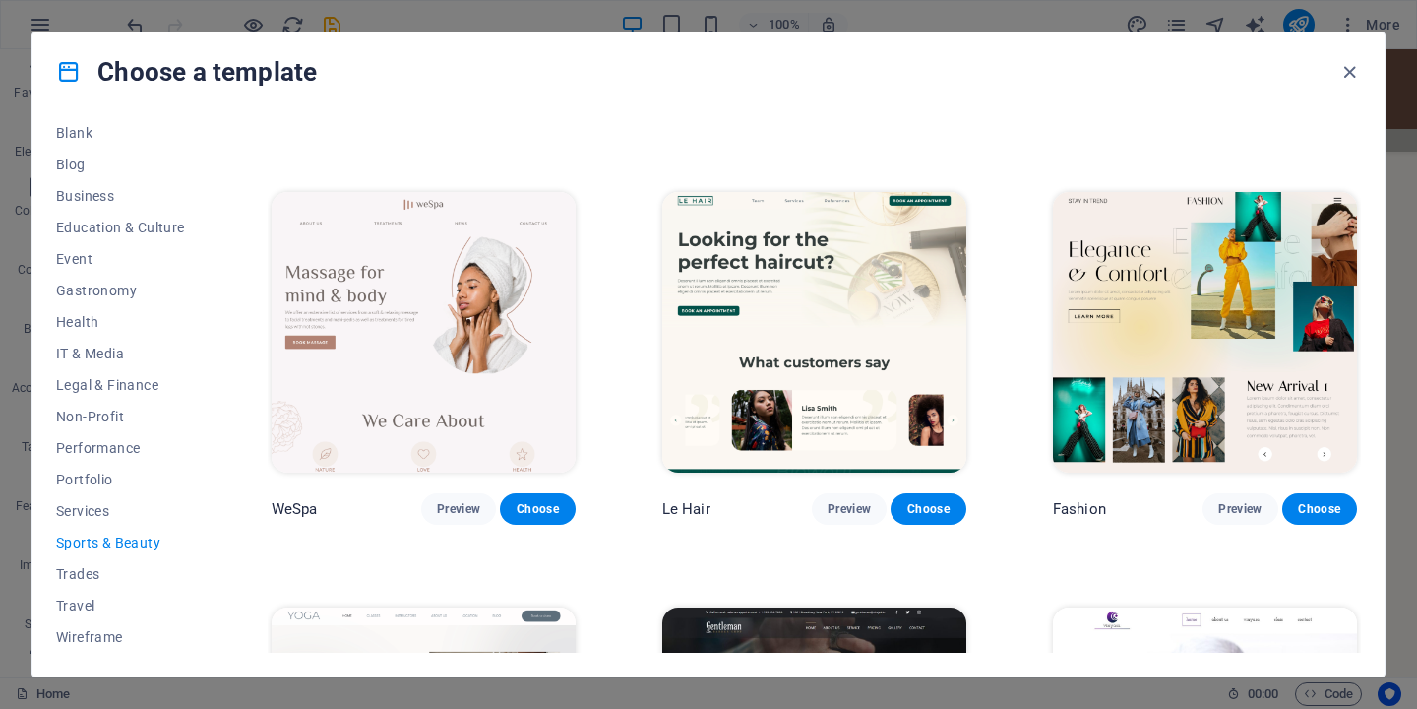
scroll to position [0, 0]
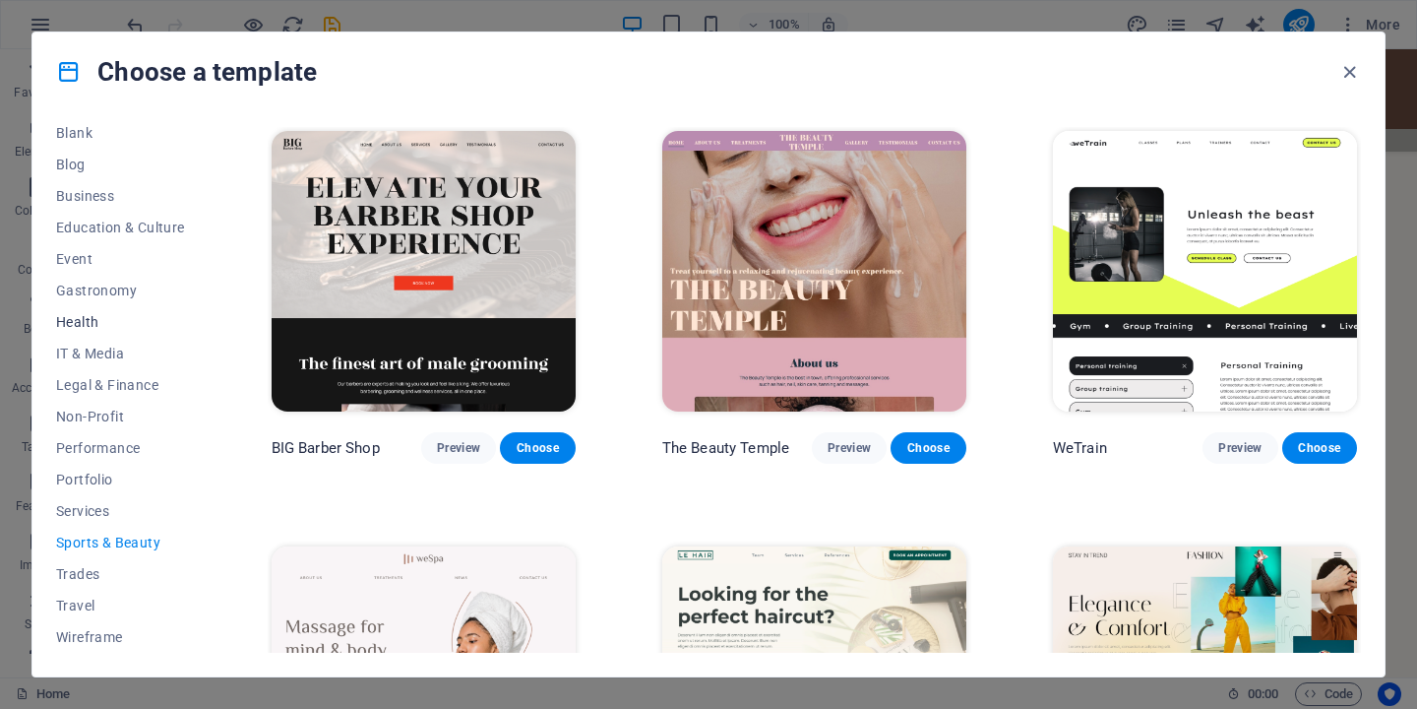
click at [89, 323] on span "Health" at bounding box center [120, 322] width 129 height 16
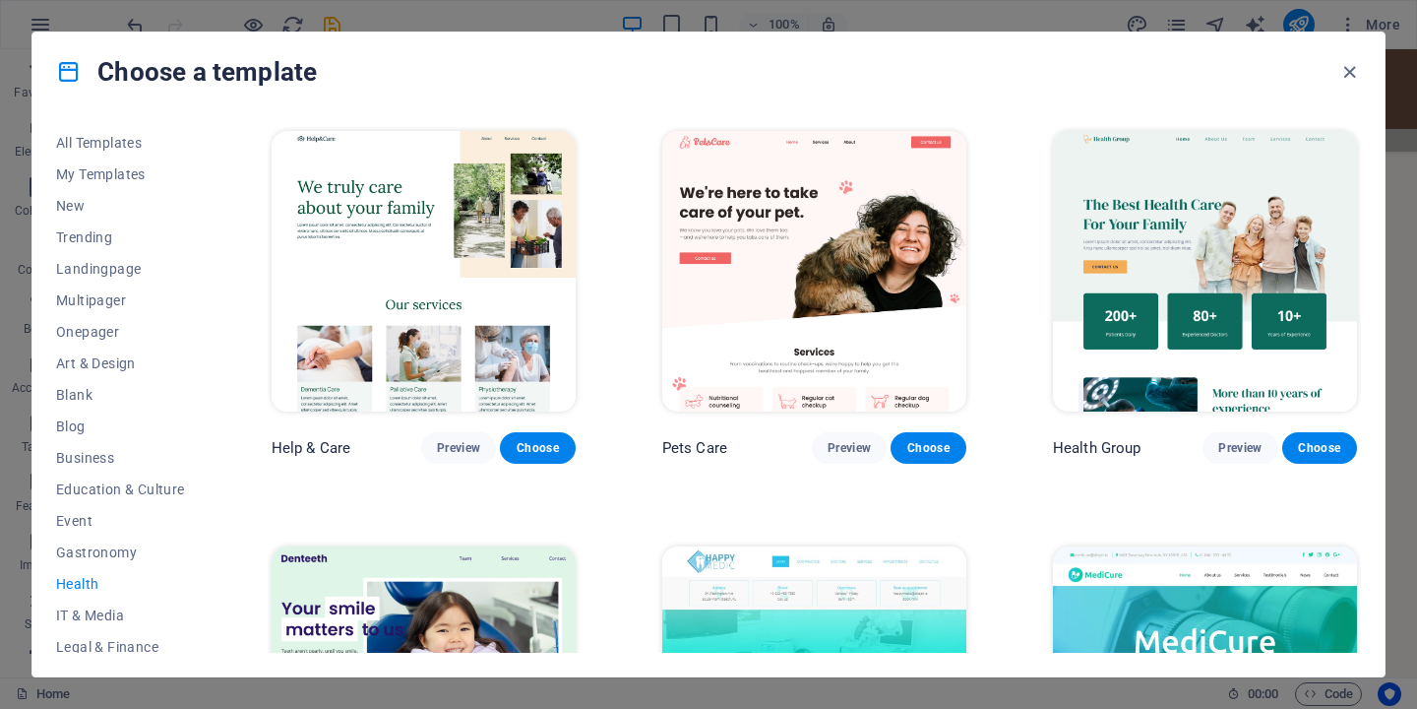
scroll to position [262, 0]
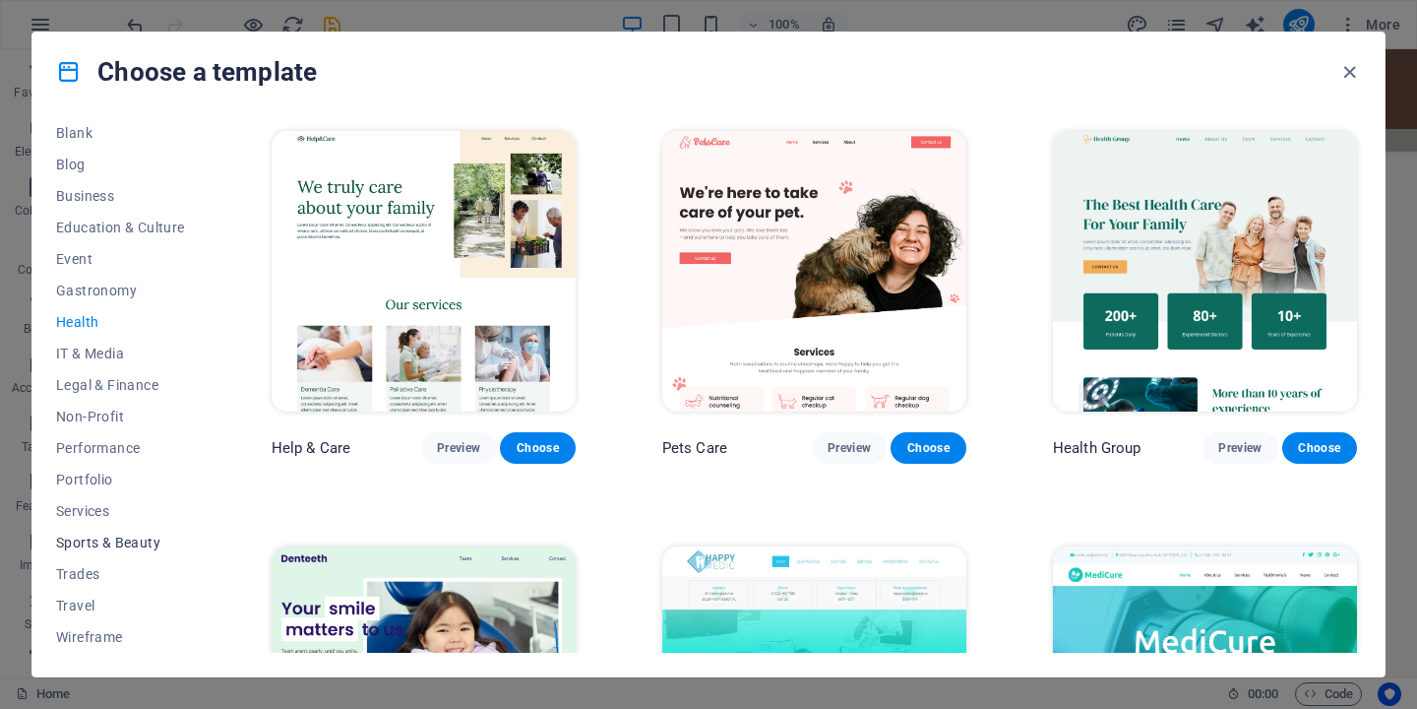
click at [100, 547] on span "Sports & Beauty" at bounding box center [120, 542] width 129 height 16
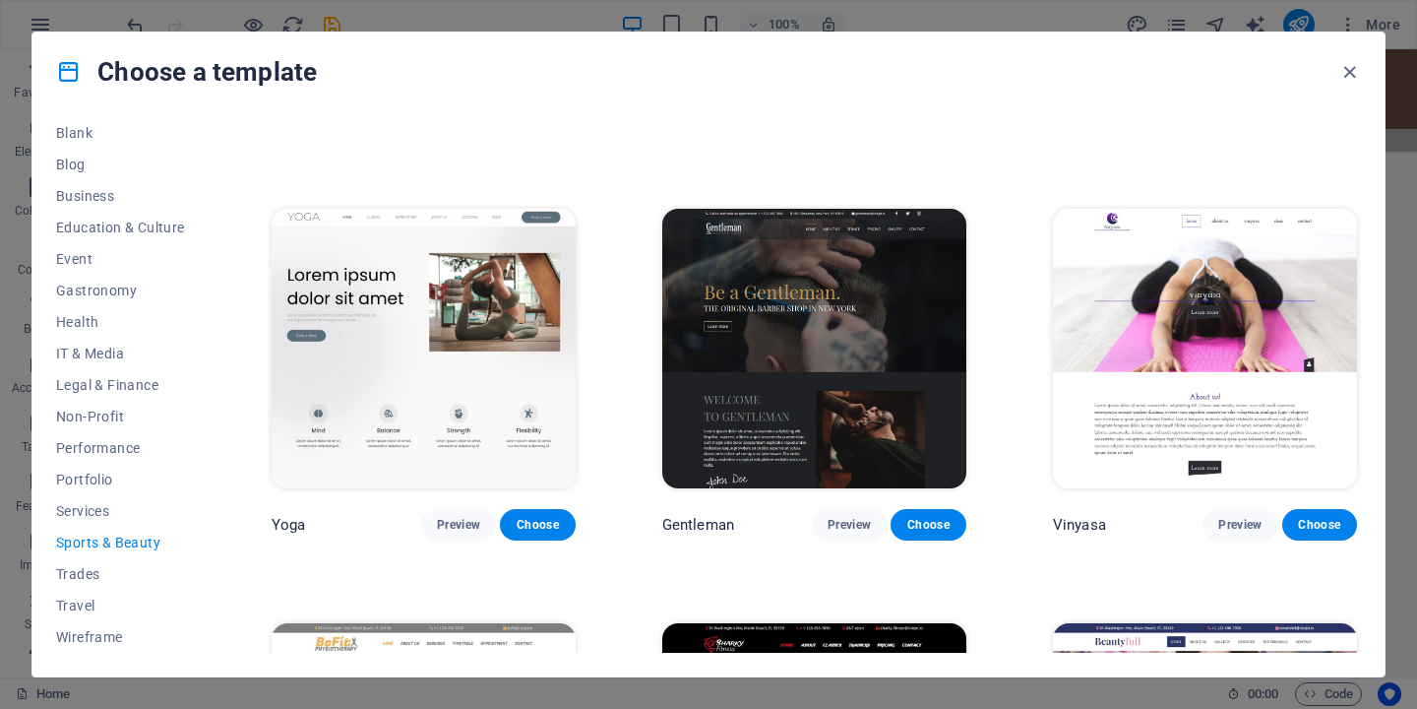
scroll to position [738, 0]
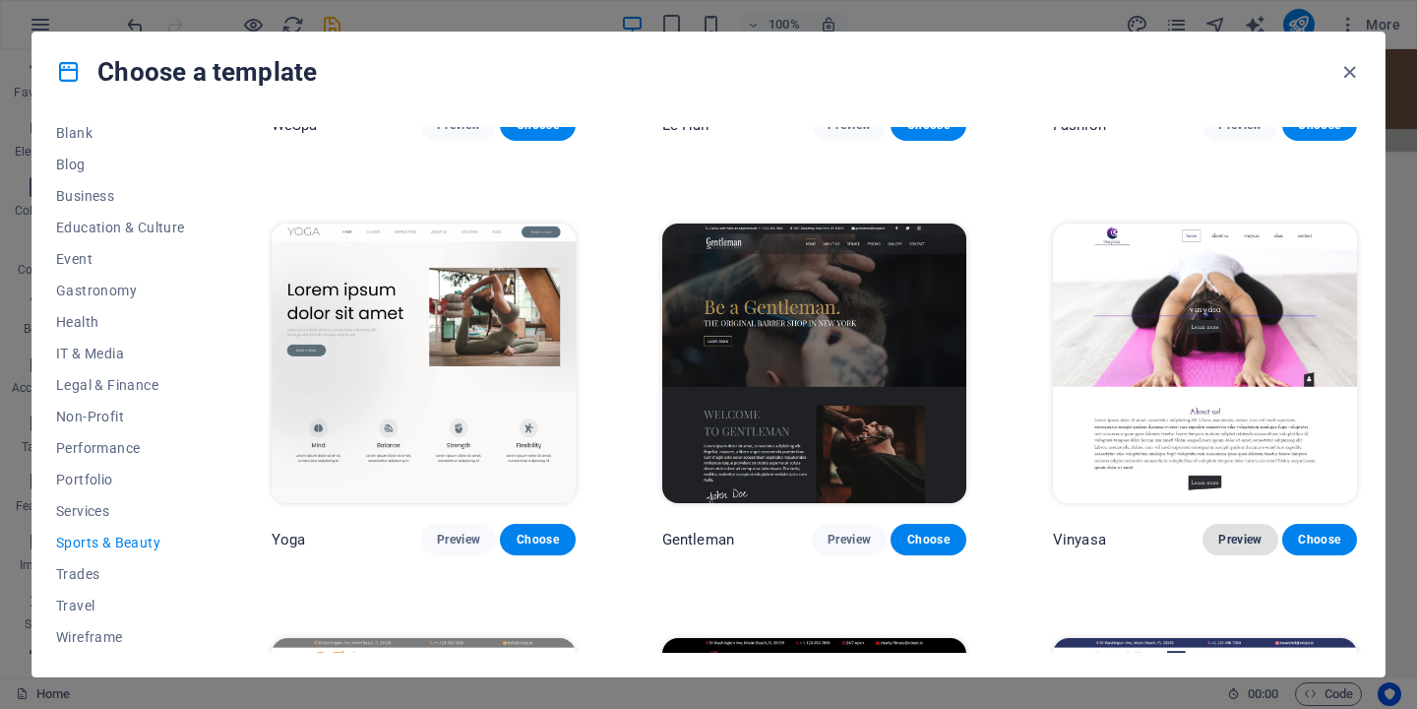
click at [1226, 531] on span "Preview" at bounding box center [1239, 539] width 43 height 16
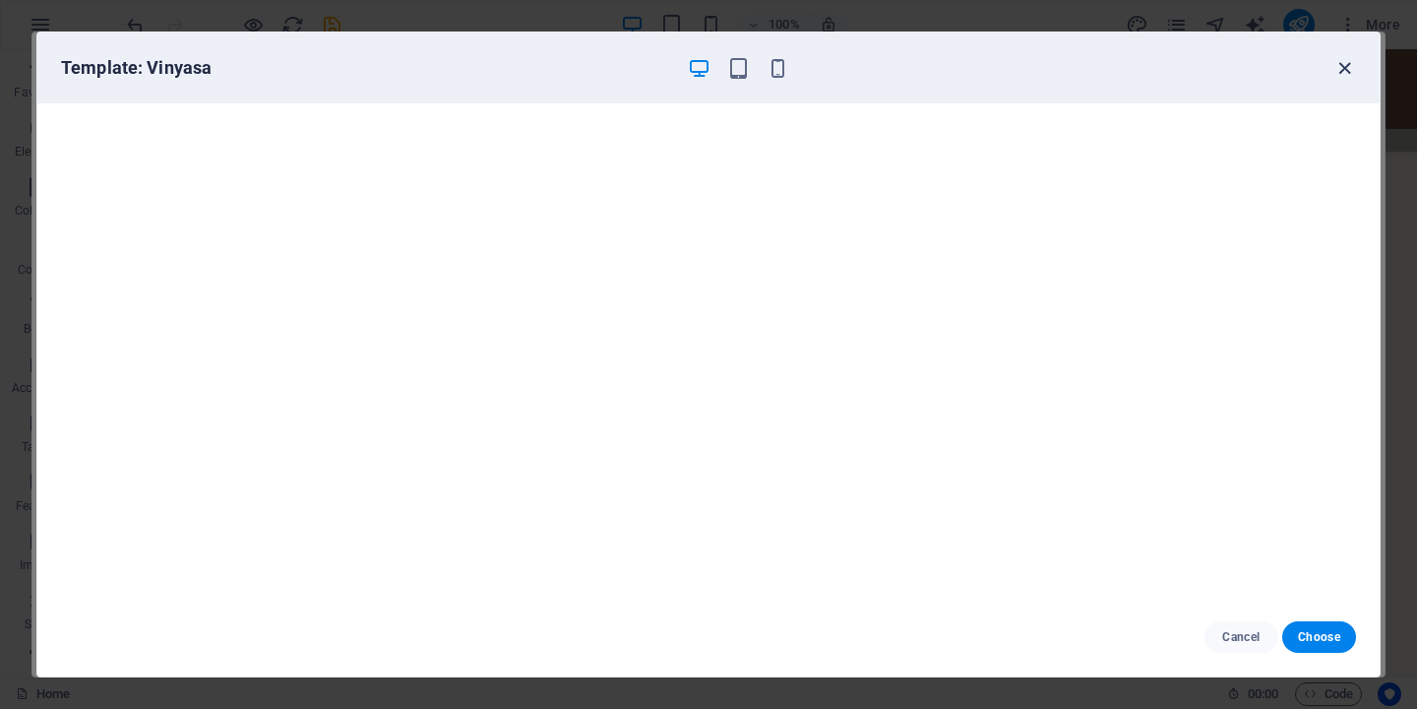
click at [1348, 61] on icon "button" at bounding box center [1345, 68] width 23 height 23
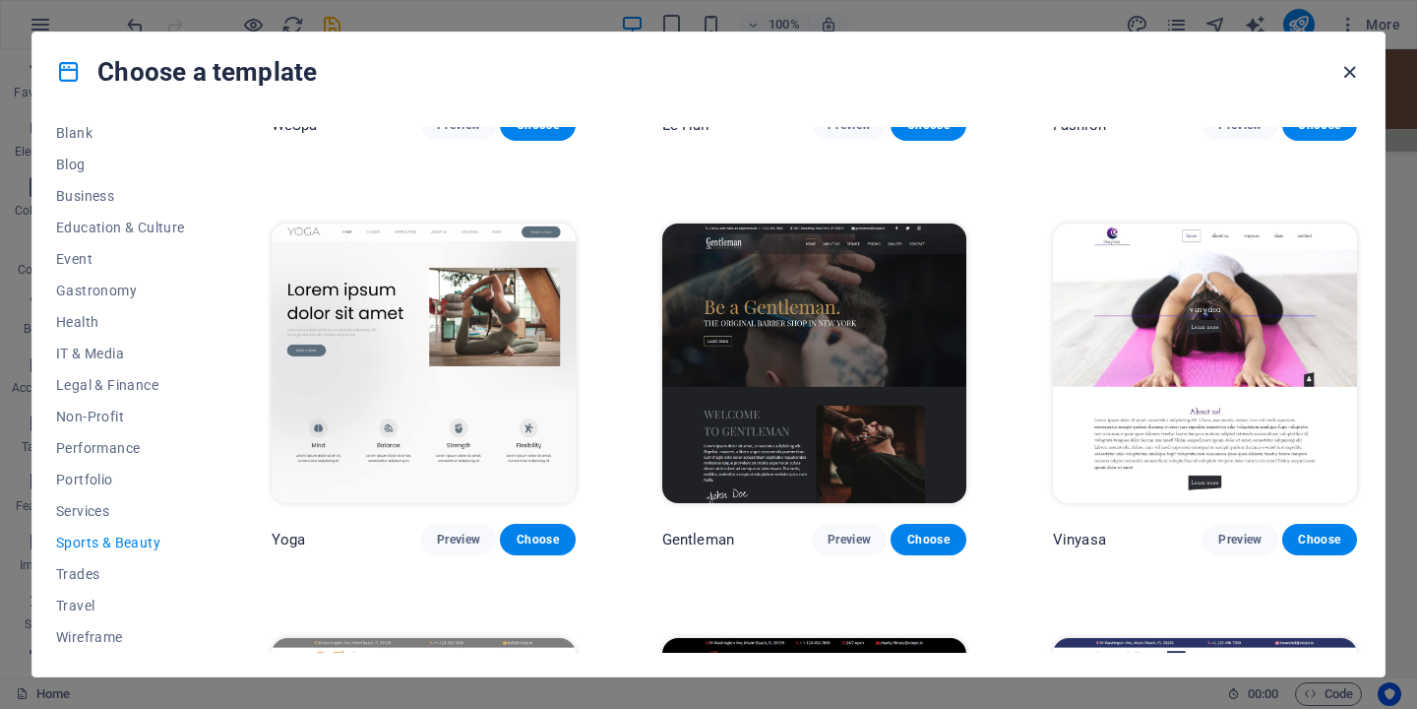
click at [1356, 77] on icon "button" at bounding box center [1350, 72] width 23 height 23
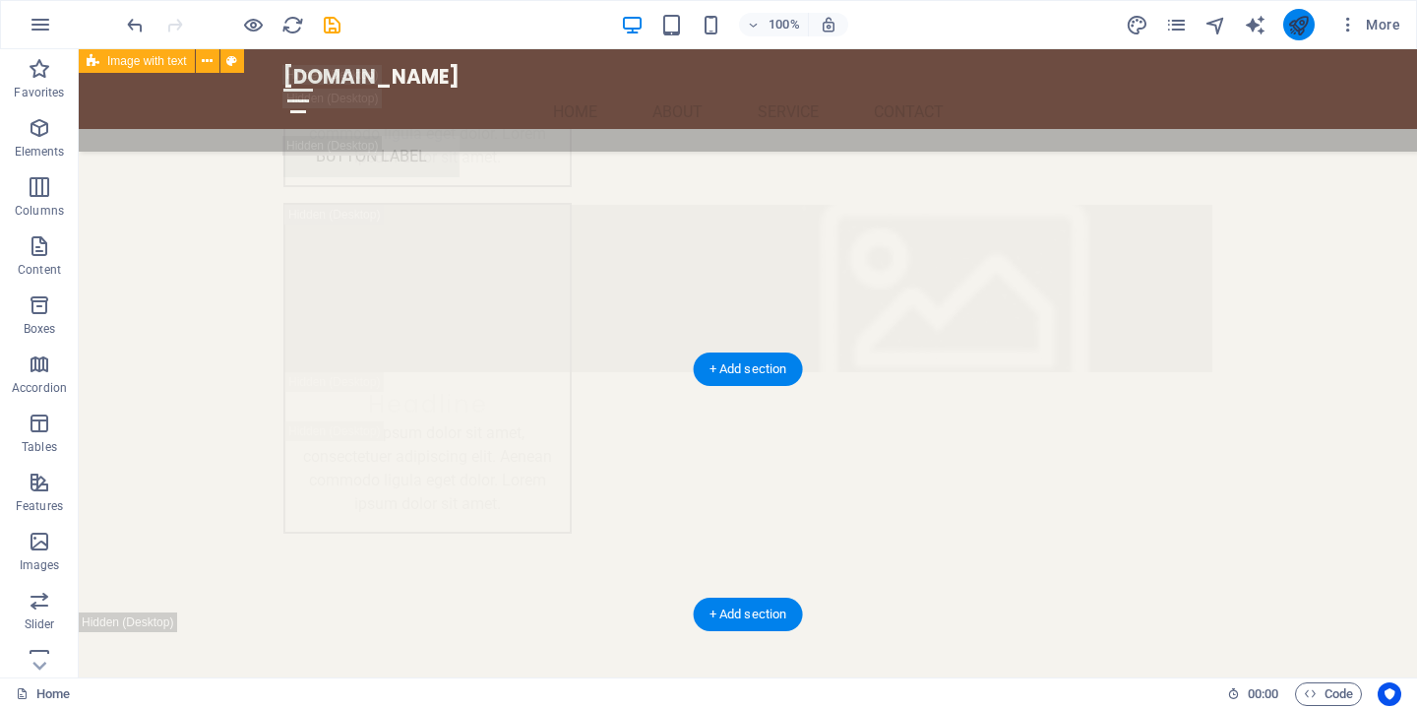
scroll to position [13256, 0]
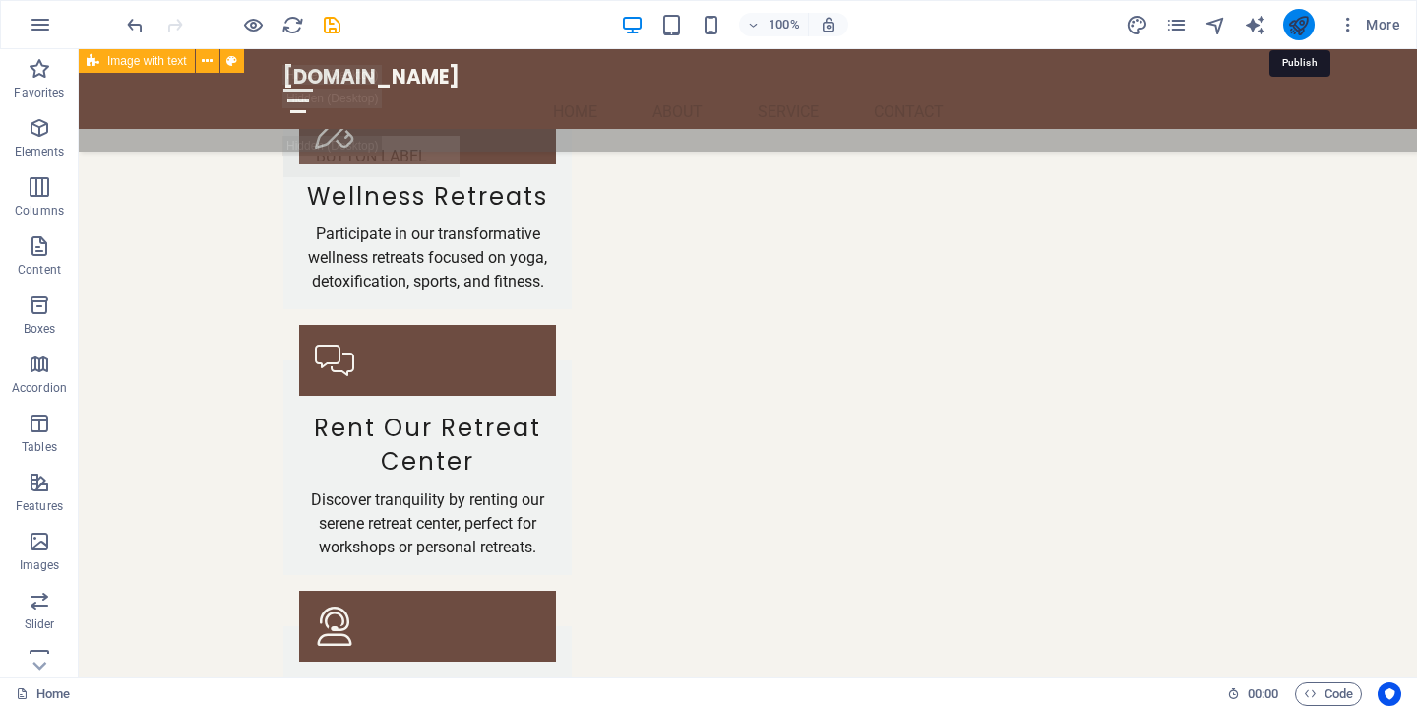
click at [1302, 27] on icon "publish" at bounding box center [1298, 25] width 23 height 23
checkbox input "false"
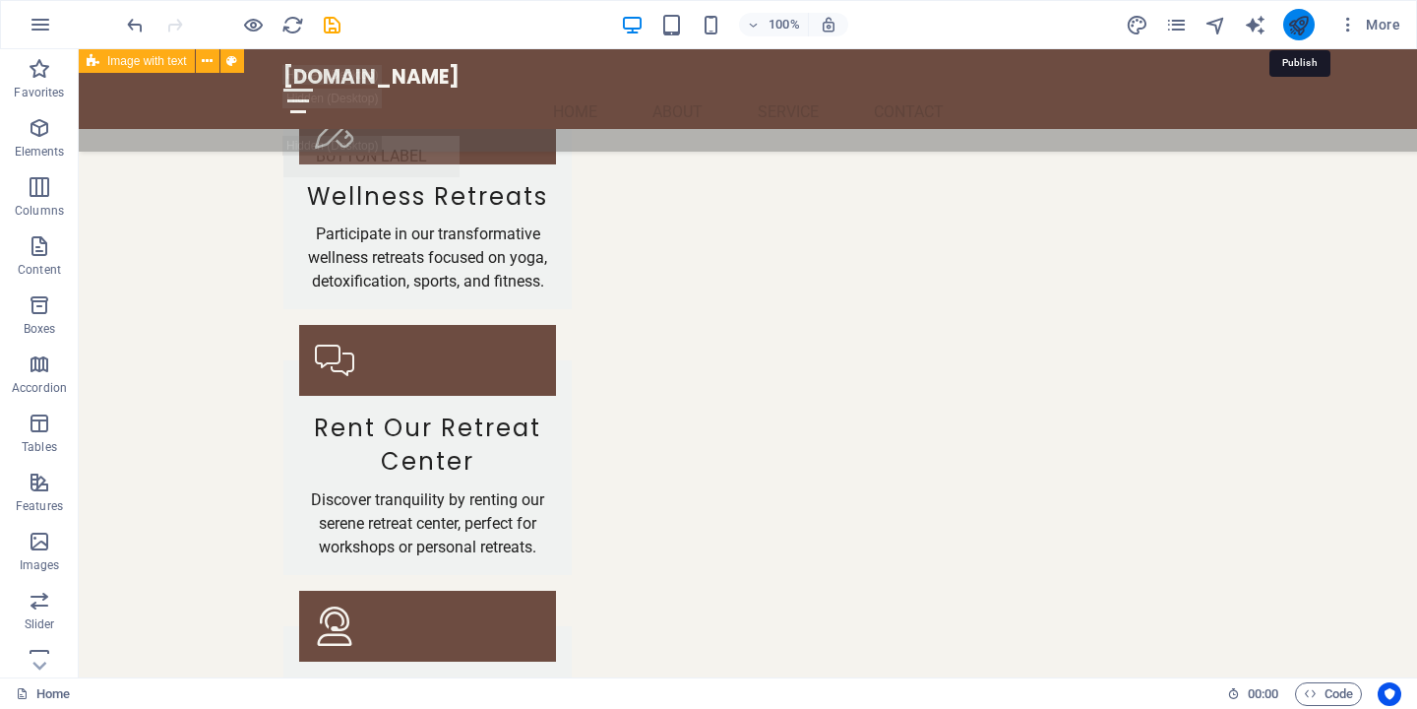
checkbox input "false"
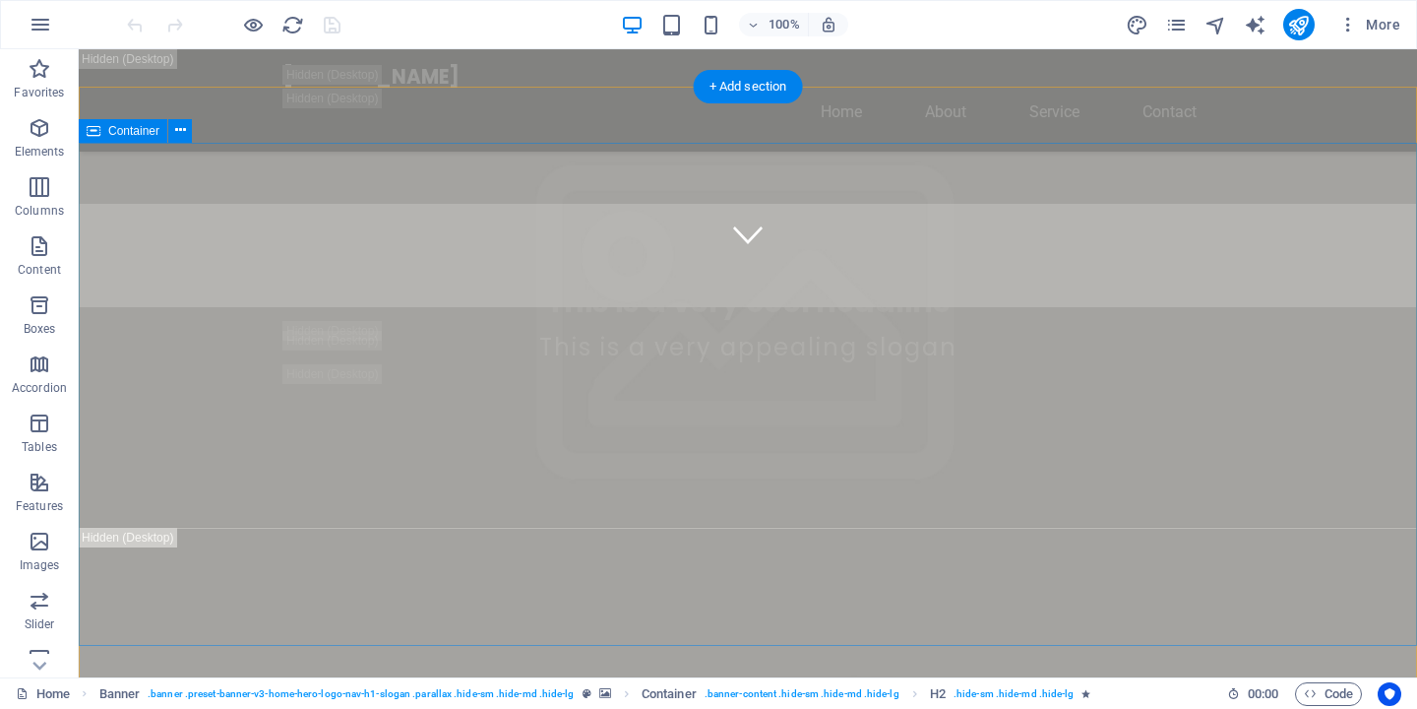
scroll to position [789, 0]
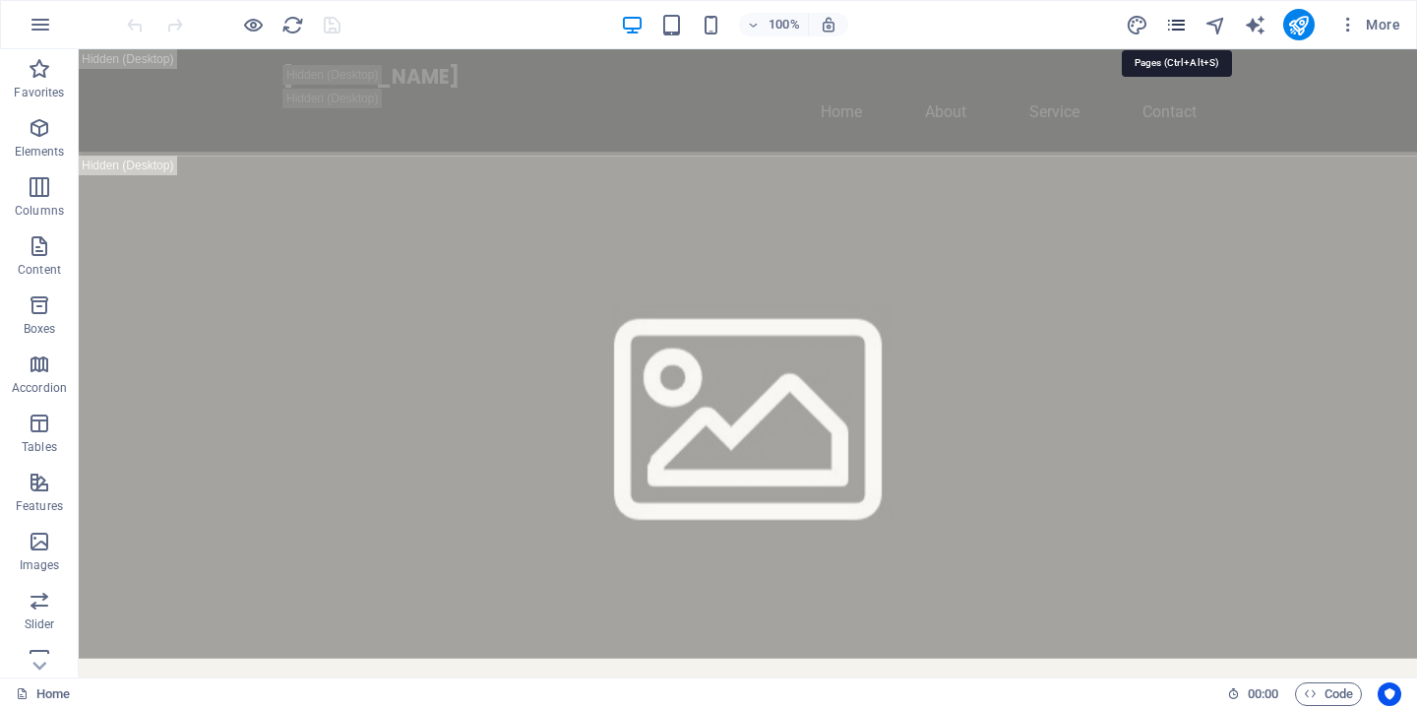
click at [1184, 25] on icon "pages" at bounding box center [1176, 25] width 23 height 23
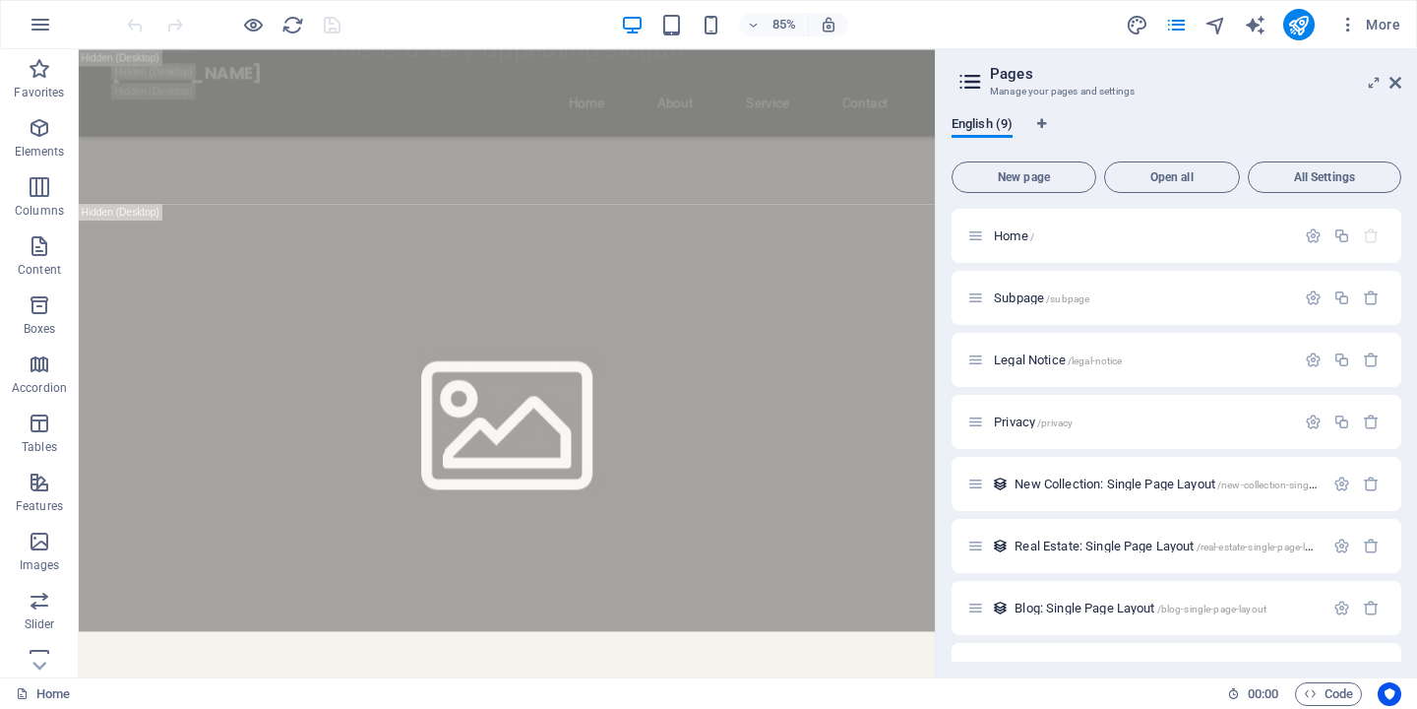
click at [1048, 28] on div "85% More" at bounding box center [765, 24] width 1285 height 31
click at [1174, 23] on icon "pages" at bounding box center [1176, 25] width 23 height 23
click at [1377, 22] on span "More" at bounding box center [1370, 25] width 62 height 20
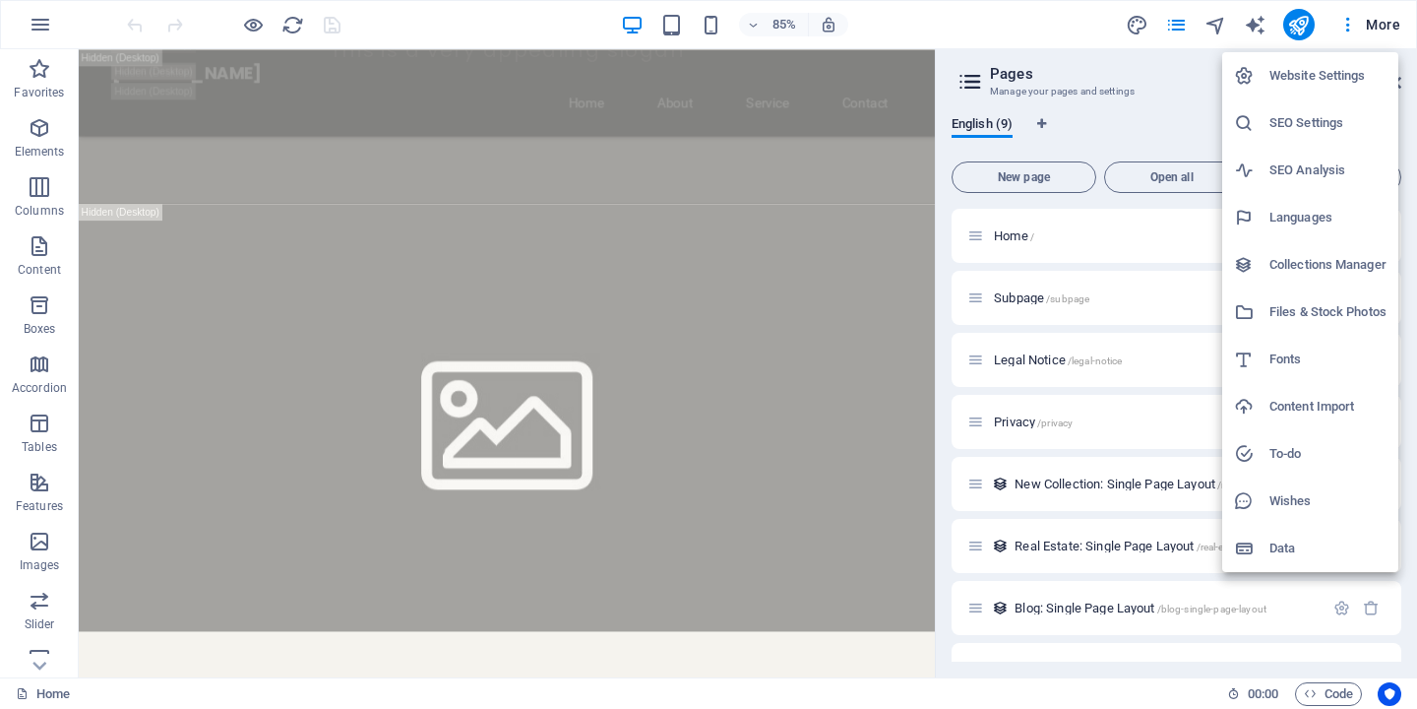
click at [1339, 74] on h6 "Website Settings" at bounding box center [1328, 76] width 117 height 24
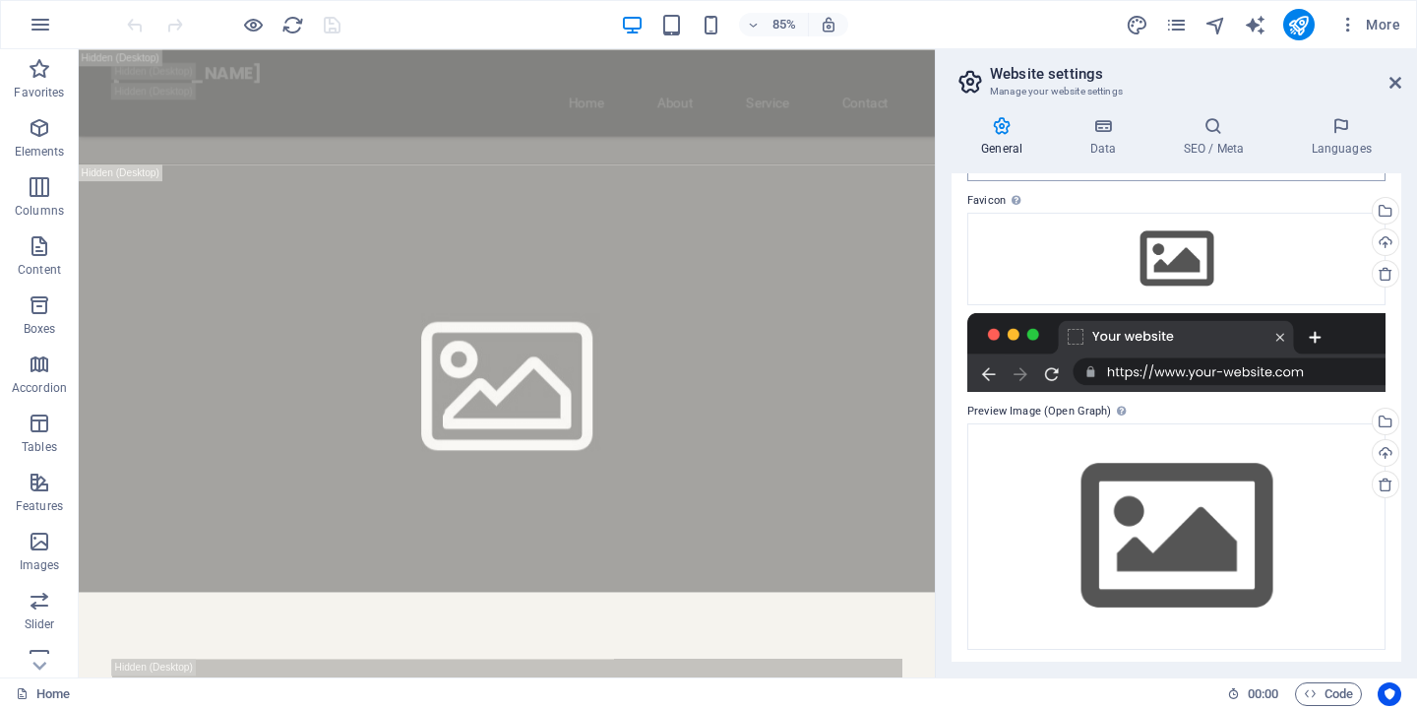
scroll to position [182, 0]
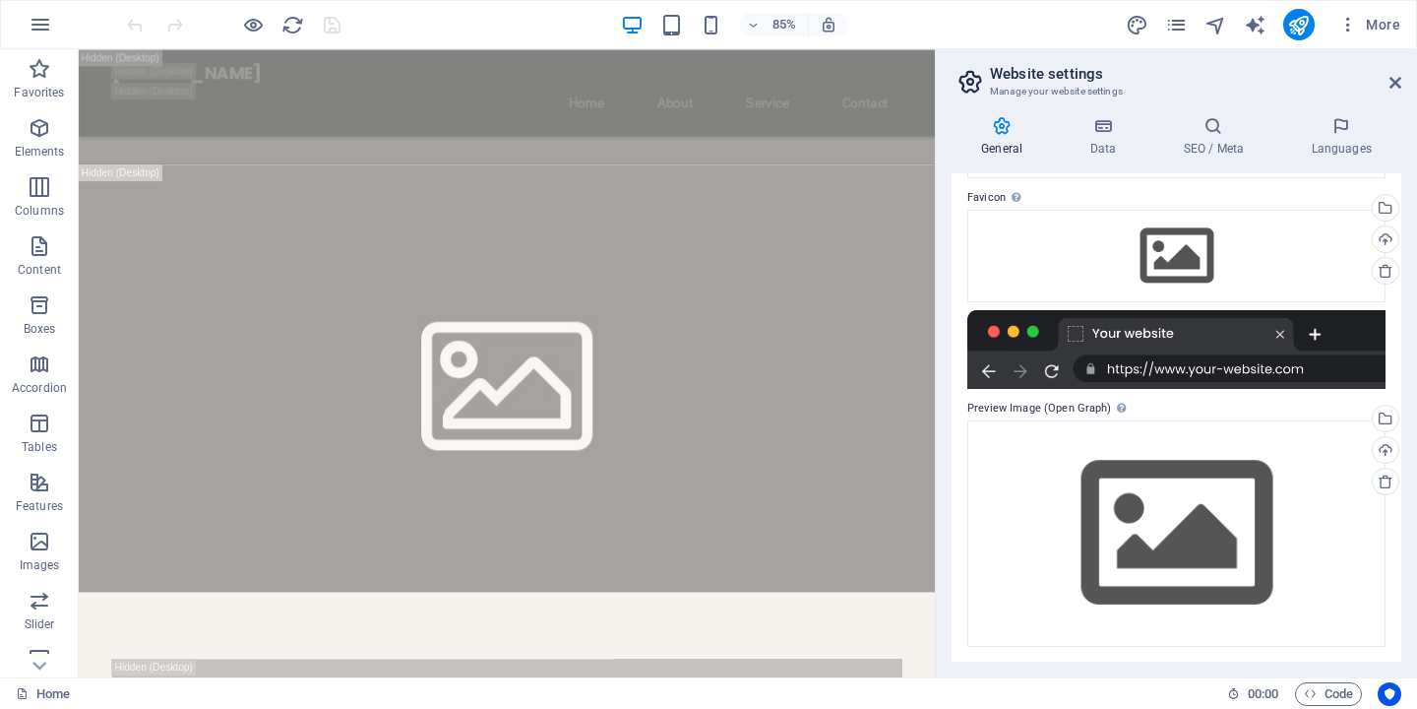
click at [1248, 371] on div at bounding box center [1176, 349] width 418 height 79
click at [1246, 367] on div at bounding box center [1176, 349] width 418 height 79
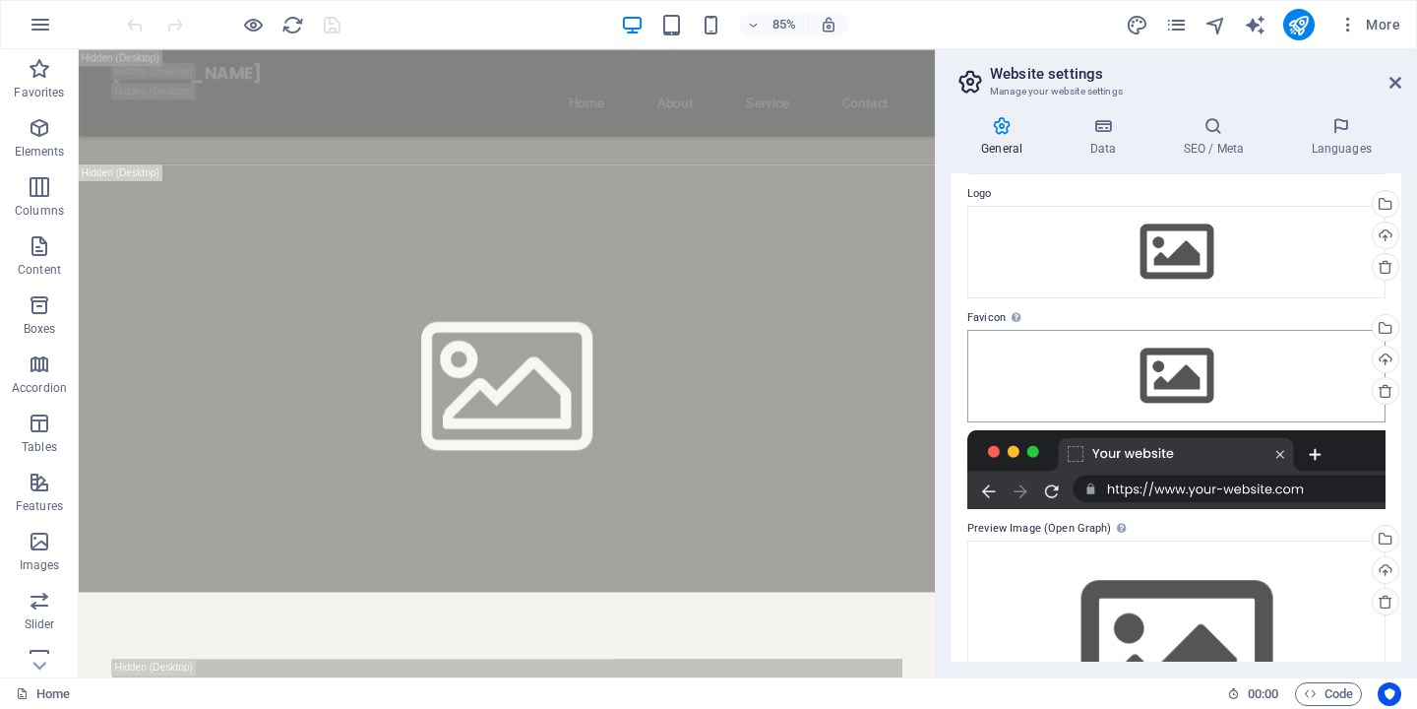
scroll to position [0, 0]
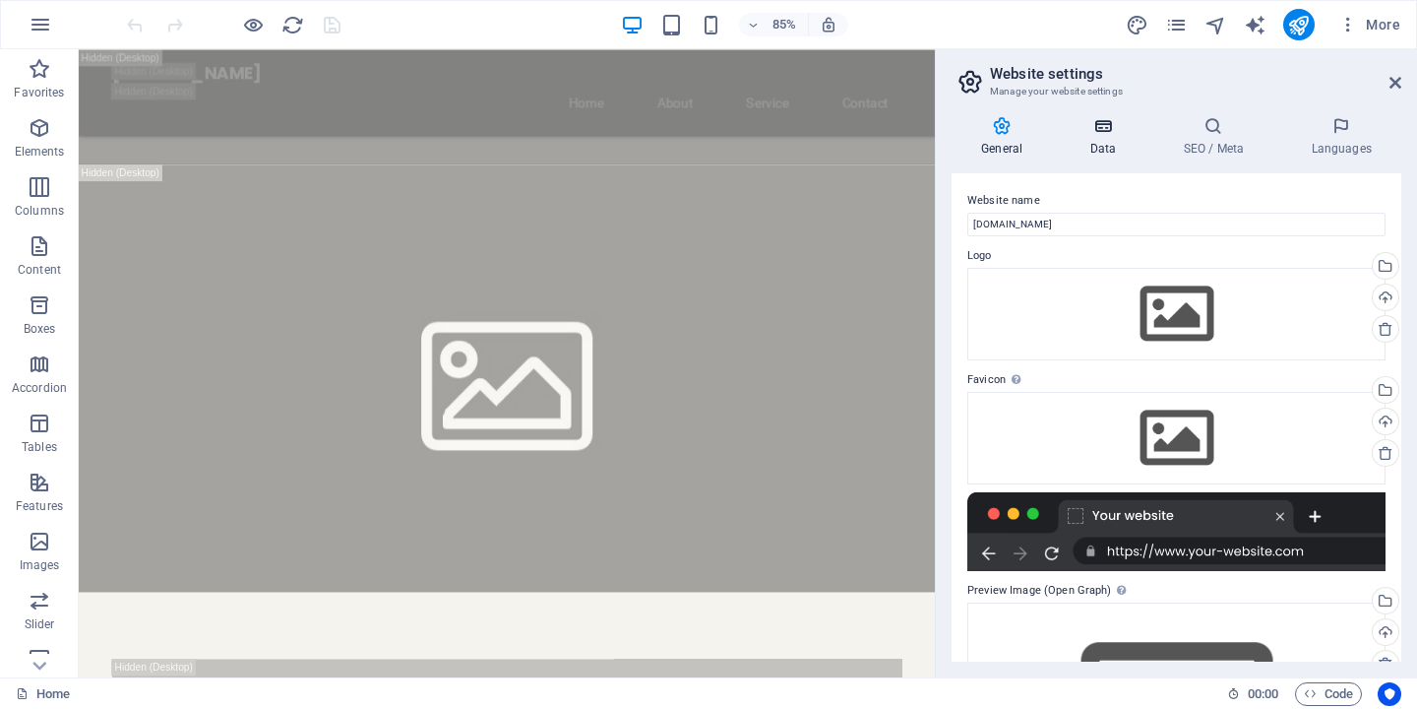
click at [1101, 131] on icon at bounding box center [1103, 126] width 86 height 20
